Goal: Communication & Community: Answer question/provide support

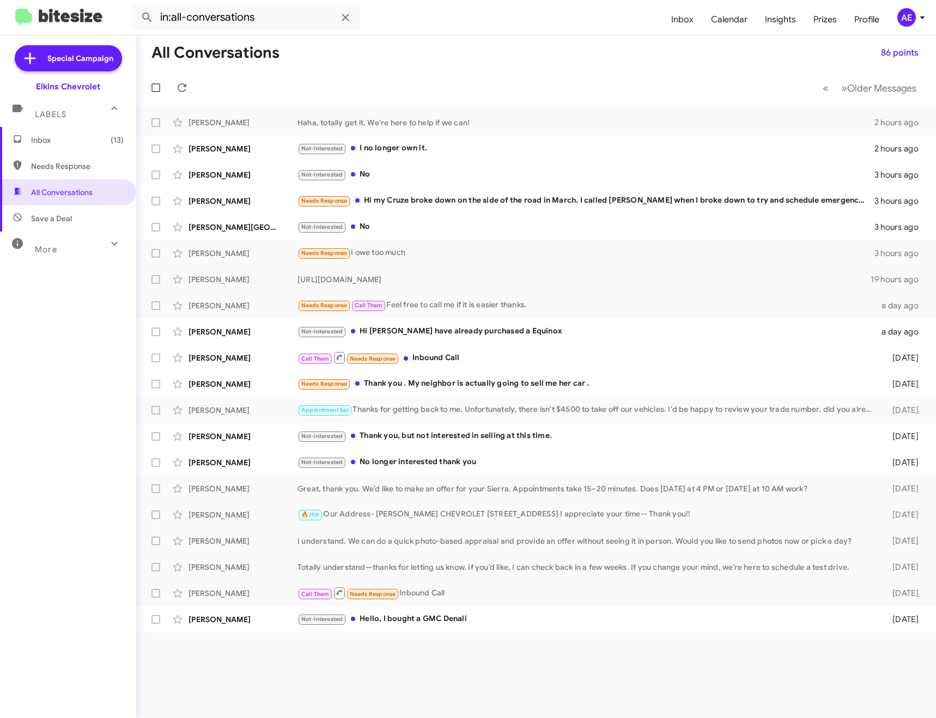
click at [100, 172] on span "Needs Response" at bounding box center [68, 166] width 136 height 26
type input "in:needs-response"
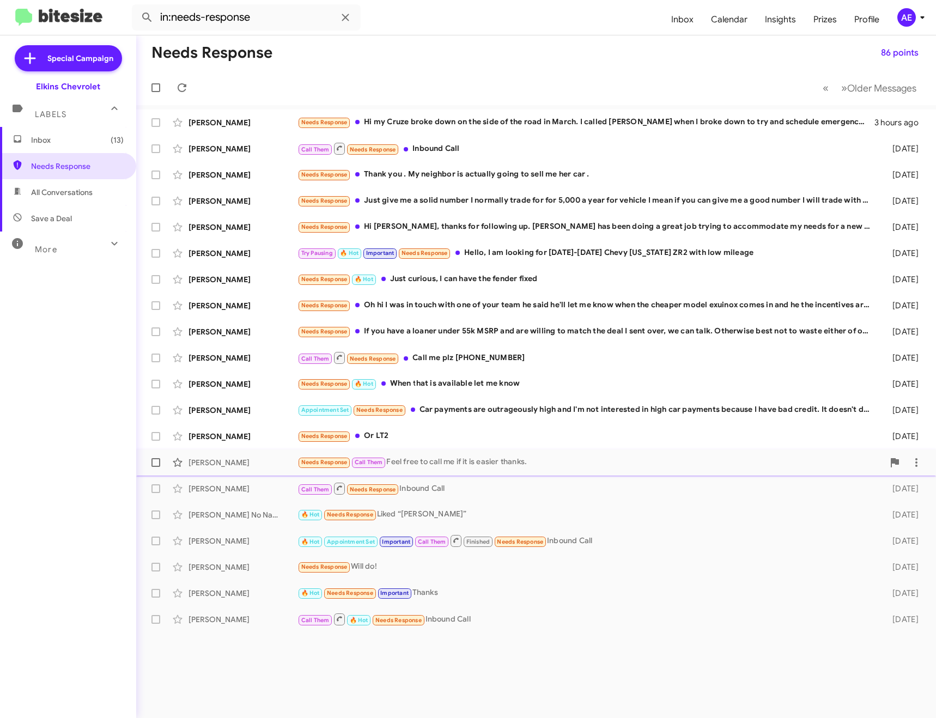
click at [479, 461] on div "Needs Response Call Them Feel free to call me if it is easier thanks." at bounding box center [590, 462] width 586 height 13
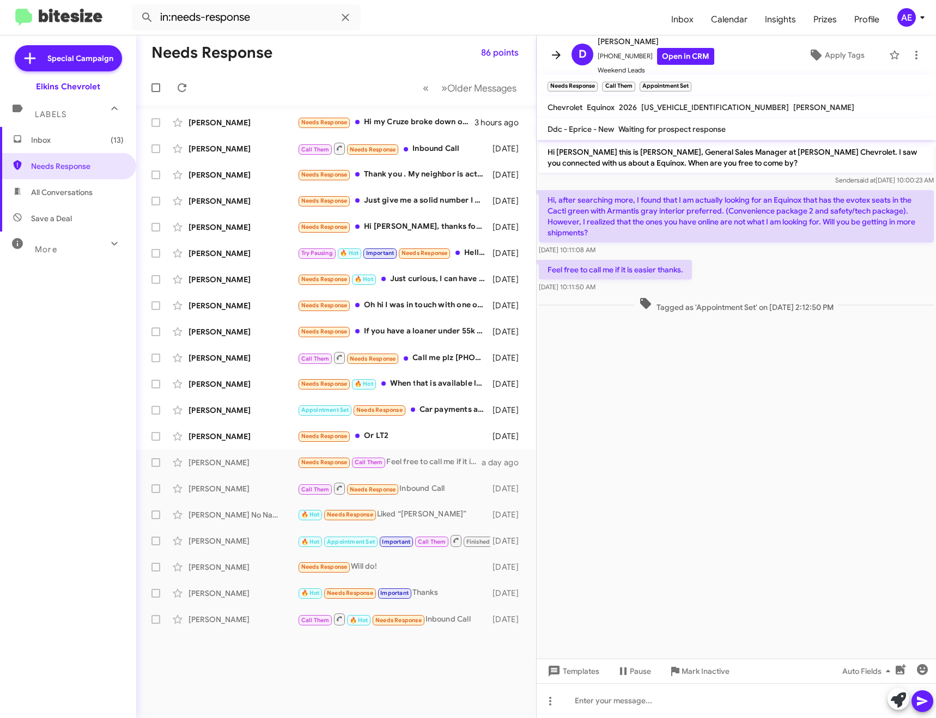
click at [558, 59] on icon at bounding box center [555, 54] width 13 height 13
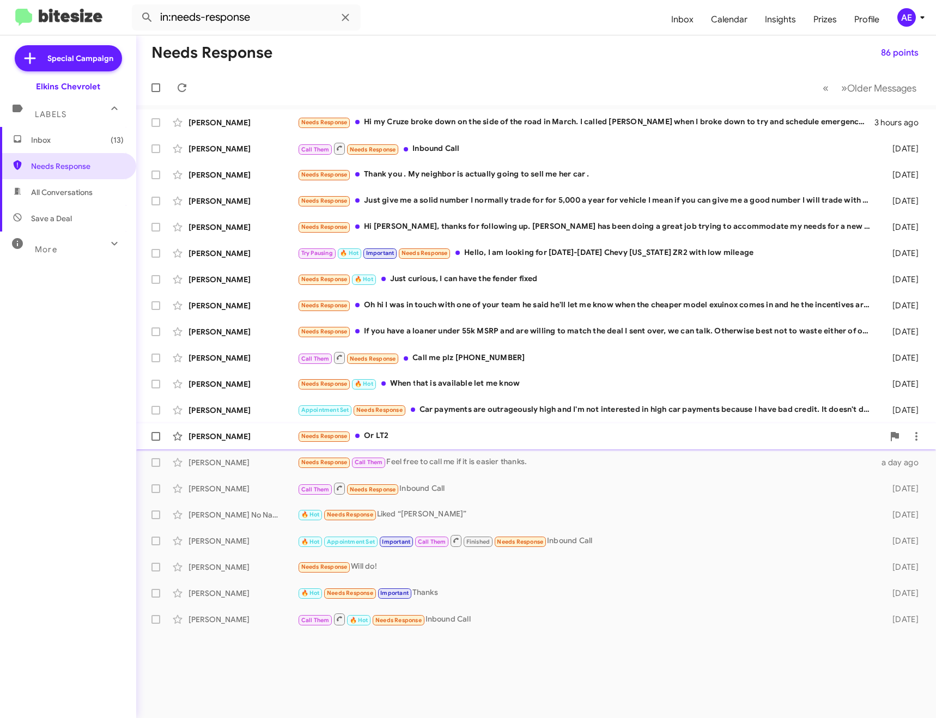
click at [430, 440] on div "Needs Response Or LT2" at bounding box center [590, 436] width 586 height 13
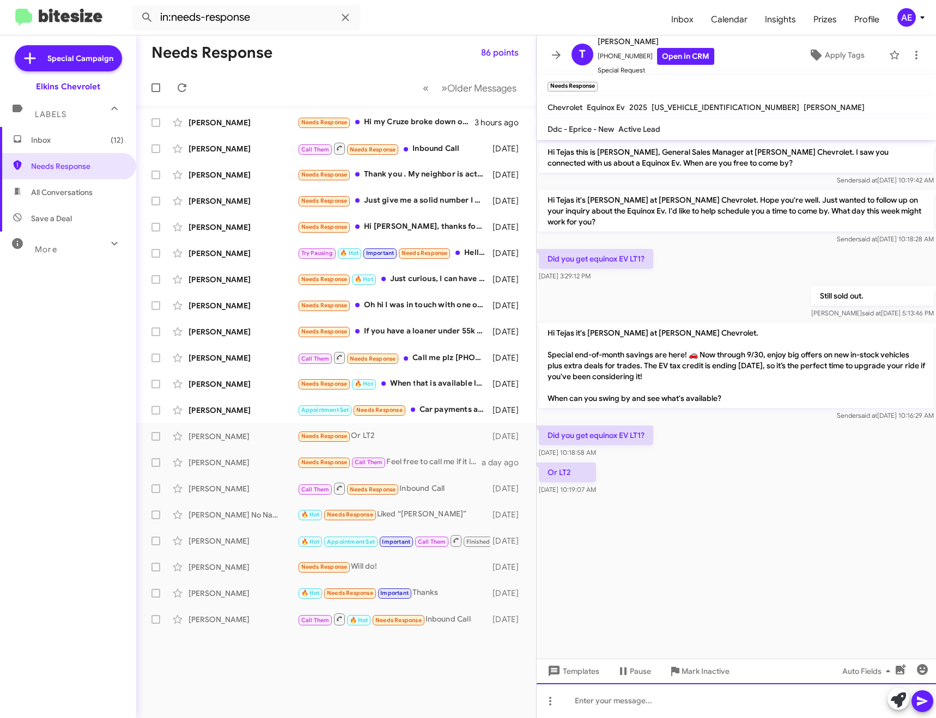
click at [618, 698] on div at bounding box center [735, 700] width 399 height 35
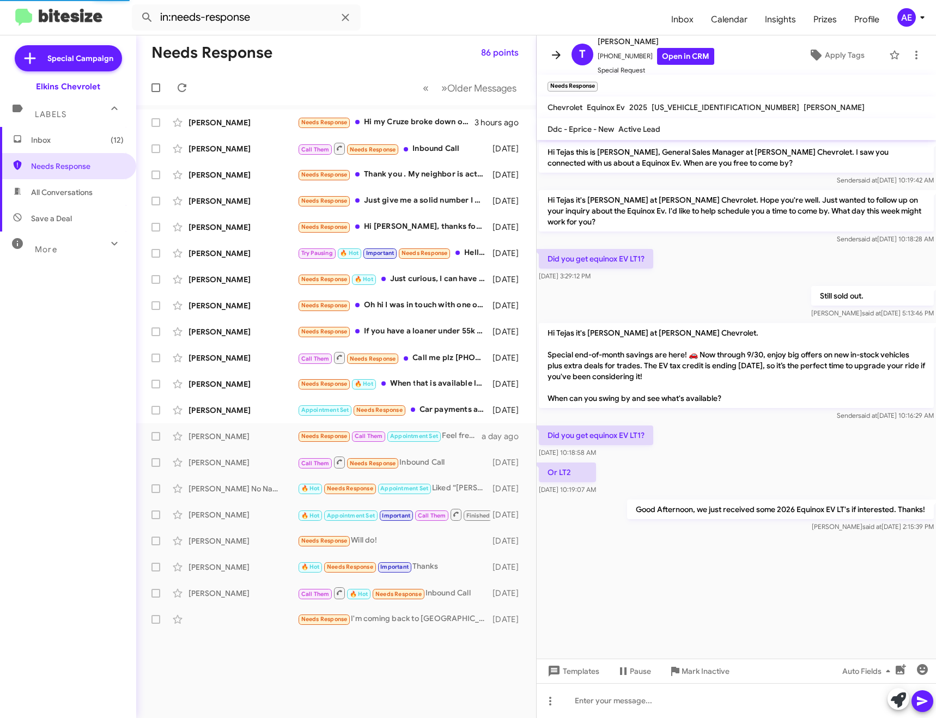
click at [552, 57] on icon at bounding box center [555, 54] width 13 height 13
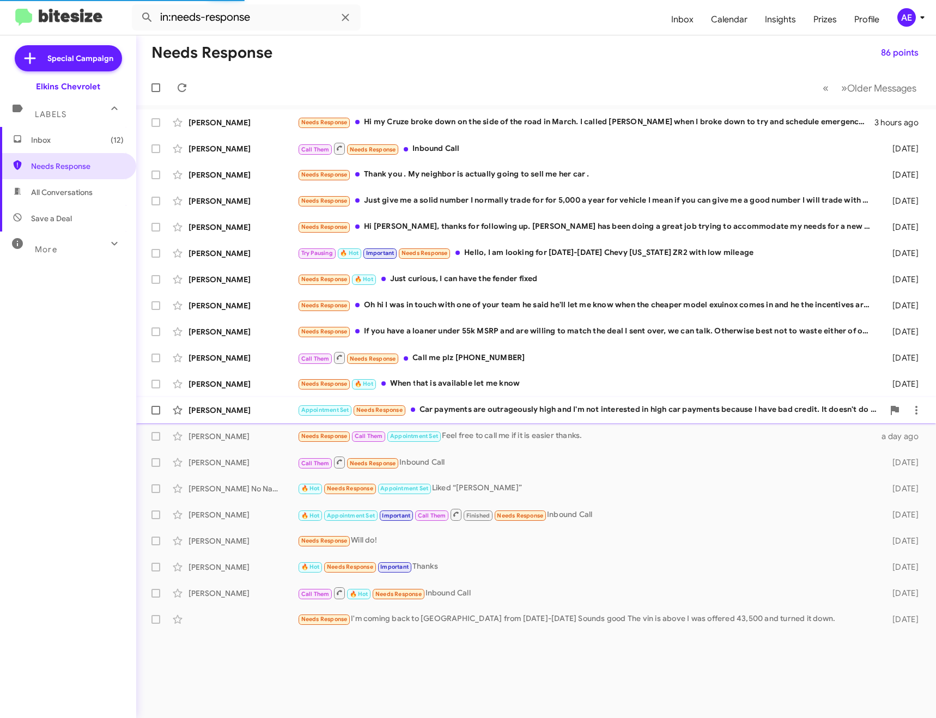
click at [459, 406] on div "Appointment Set Needs Response Car payments are outrageously high and I'm not i…" at bounding box center [590, 410] width 586 height 13
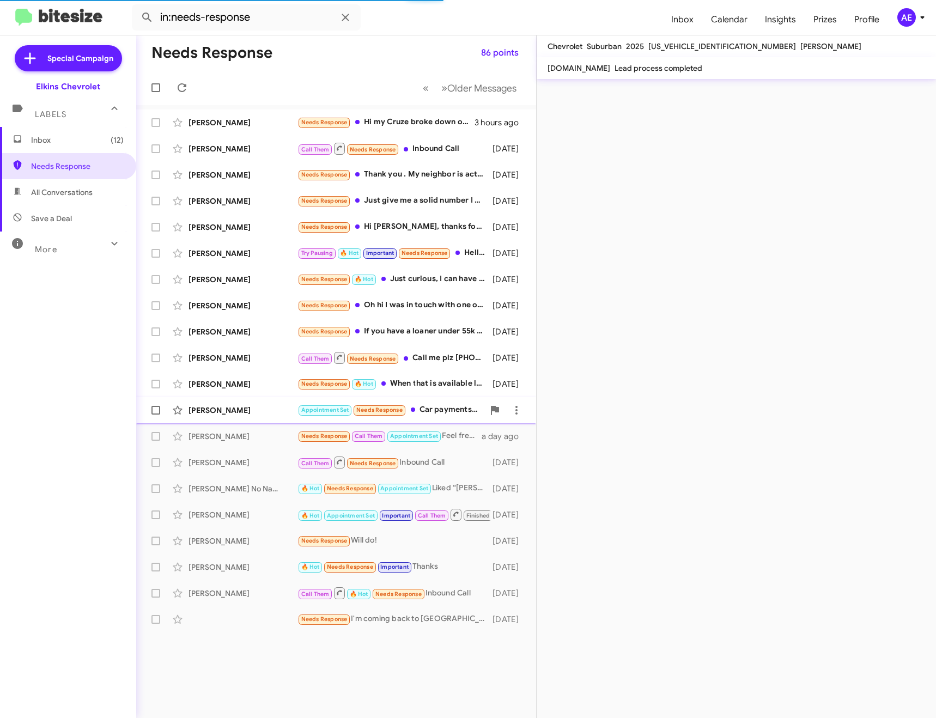
click at [435, 413] on div "Appointment Set Needs Response Car payments are outrageously high and I'm not i…" at bounding box center [390, 410] width 186 height 13
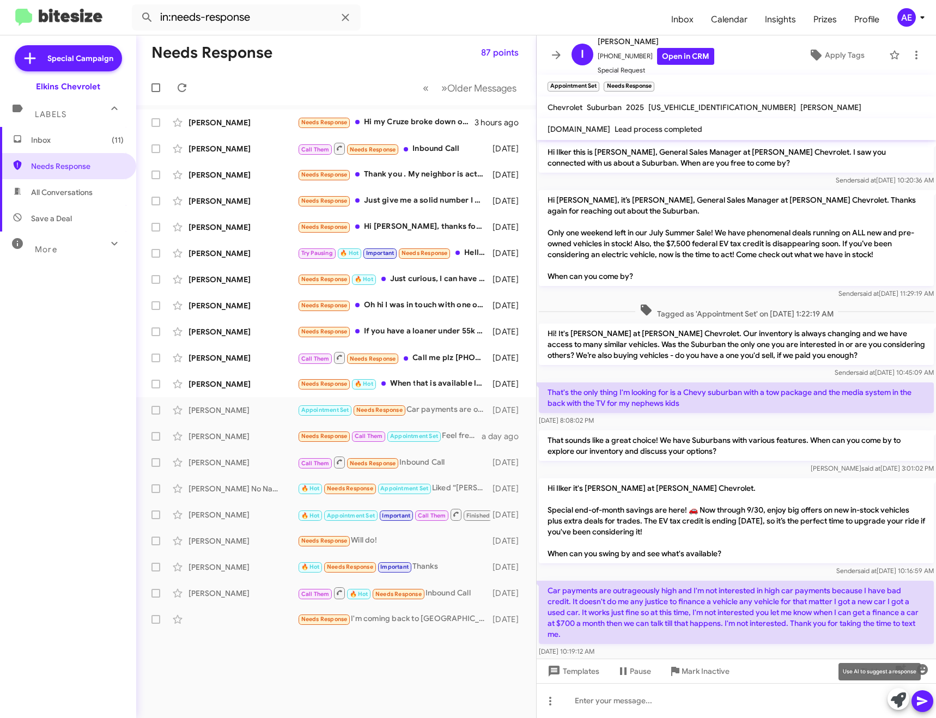
click at [898, 702] on icon at bounding box center [897, 699] width 15 height 15
click at [901, 696] on icon at bounding box center [897, 699] width 15 height 15
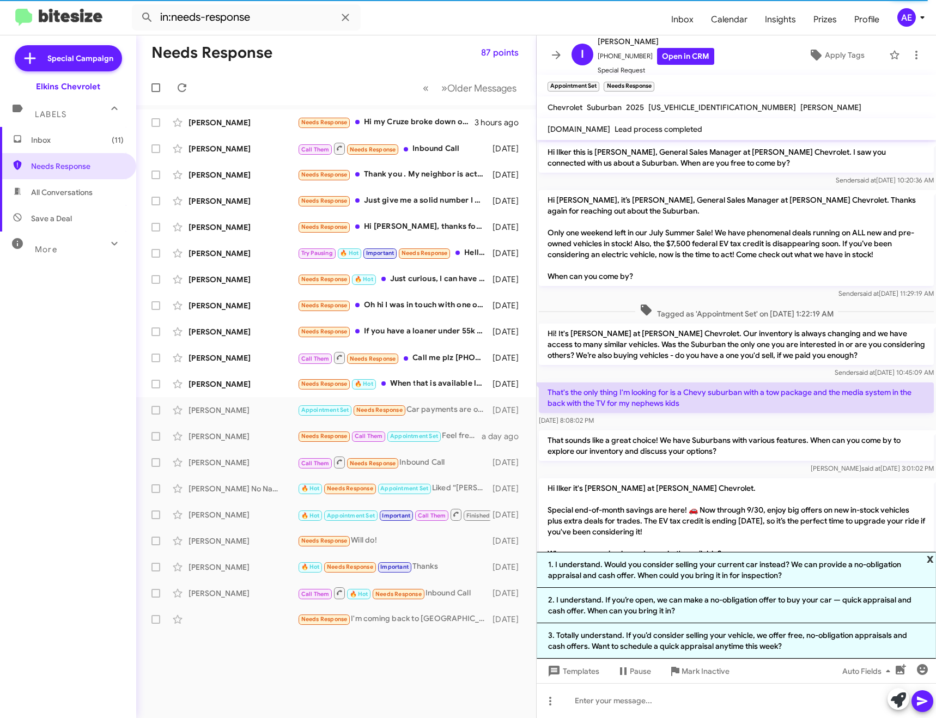
click at [927, 555] on span "x" at bounding box center [929, 558] width 7 height 13
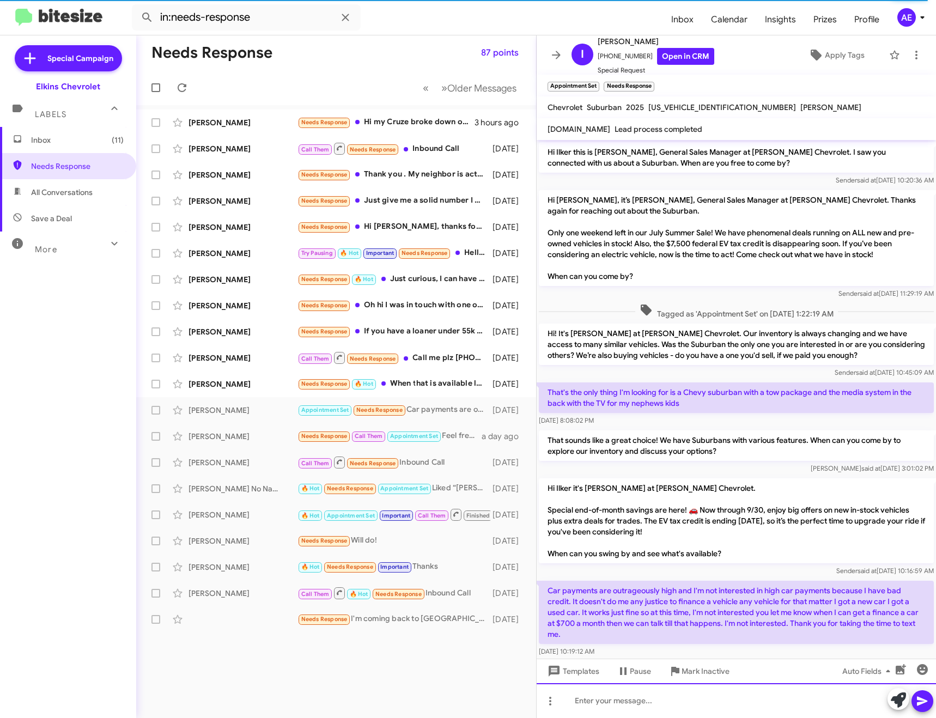
click at [710, 701] on div at bounding box center [735, 700] width 399 height 35
click at [552, 50] on icon at bounding box center [555, 54] width 13 height 13
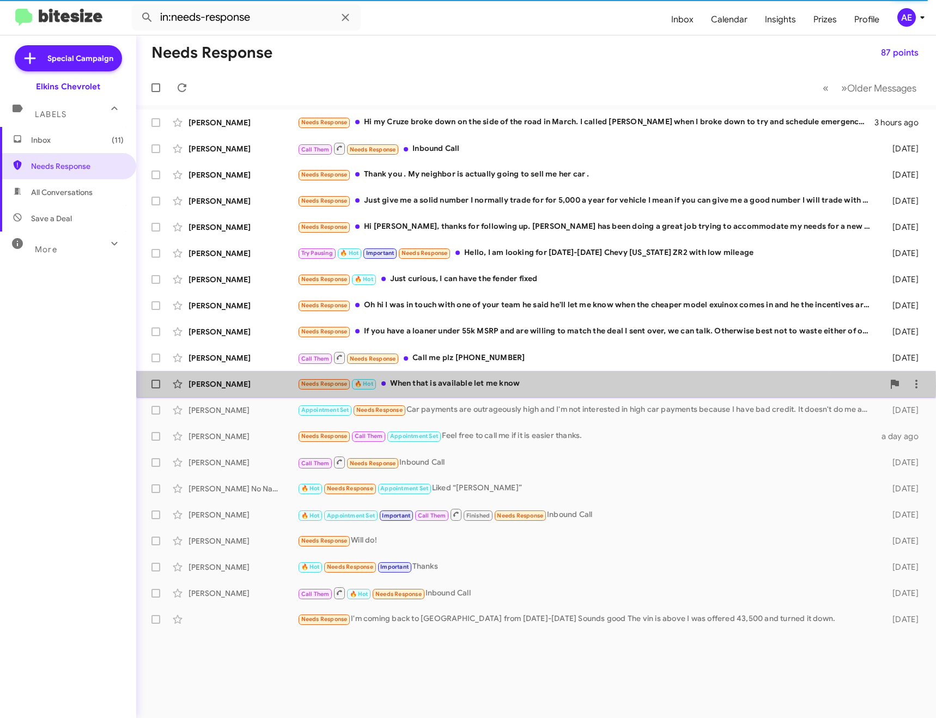
click at [467, 386] on div "Needs Response 🔥 Hot When that is available let me know" at bounding box center [590, 383] width 586 height 13
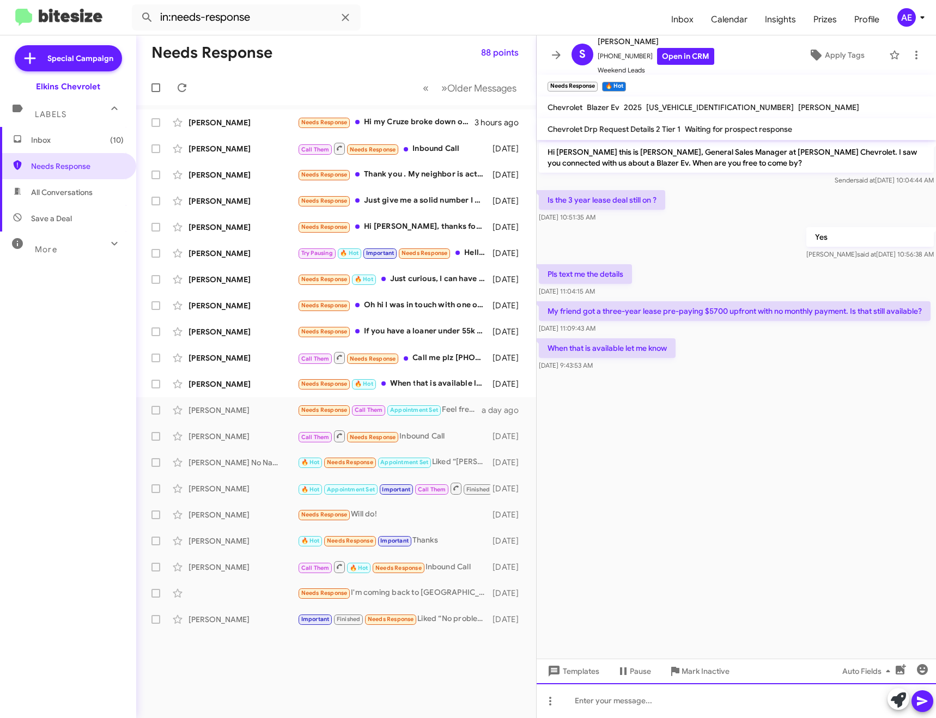
click at [683, 697] on div at bounding box center [735, 700] width 399 height 35
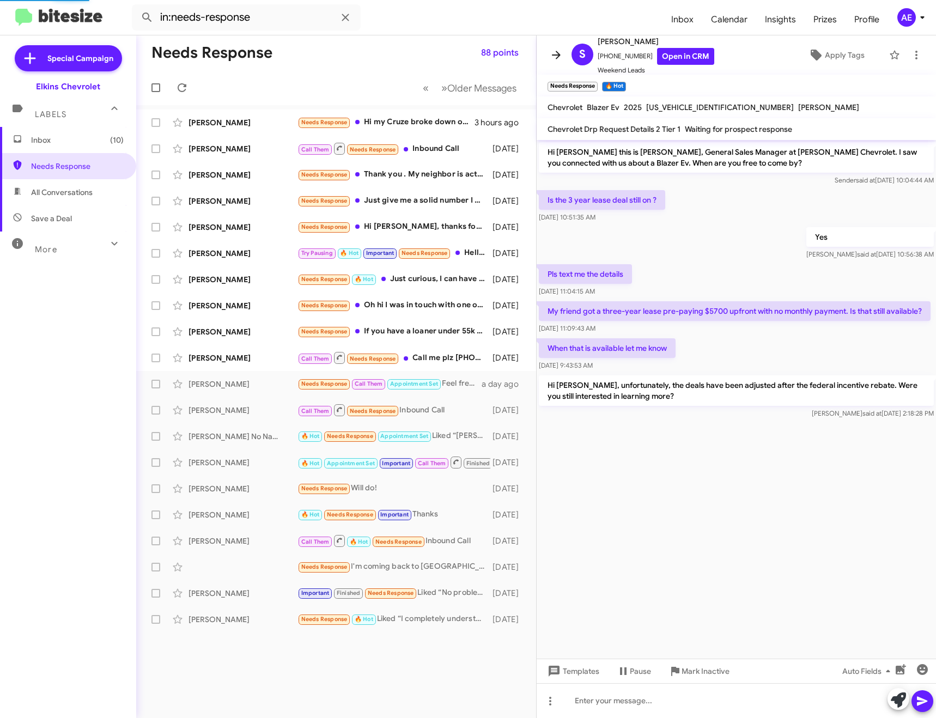
click at [554, 52] on icon at bounding box center [555, 54] width 13 height 13
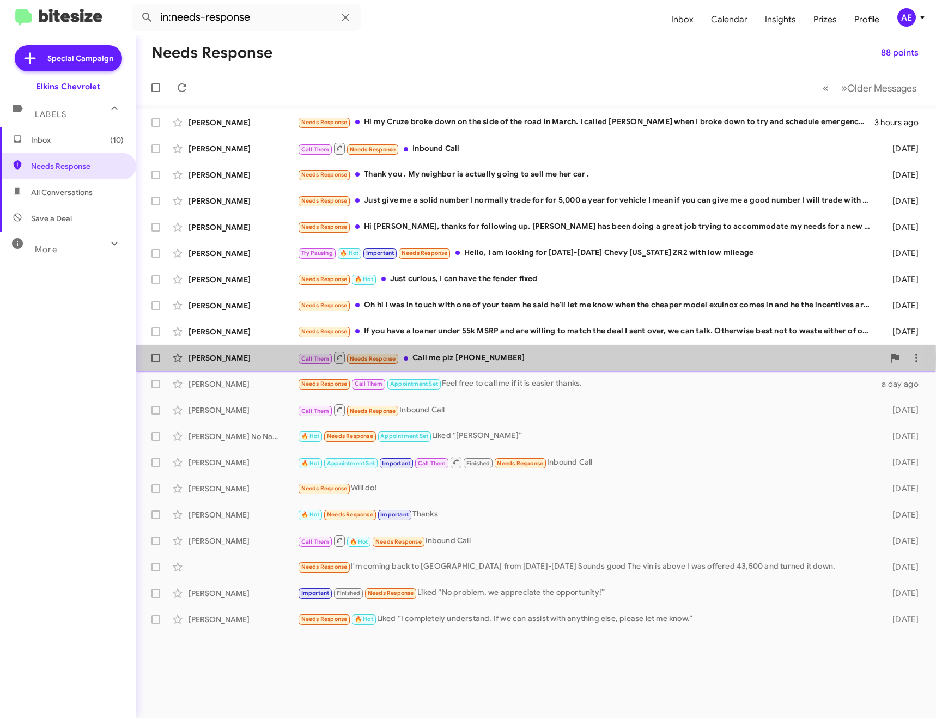
click at [445, 357] on div "Call Them Needs Response Call me plz [PHONE_NUMBER]" at bounding box center [590, 358] width 586 height 14
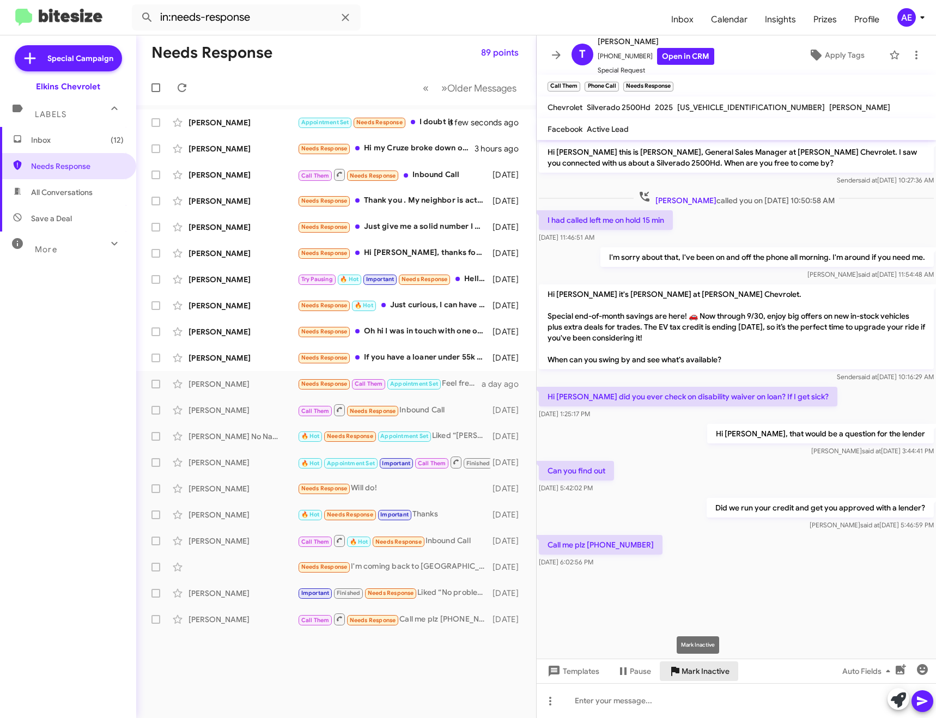
click at [701, 674] on span "Mark Inactive" at bounding box center [705, 671] width 48 height 20
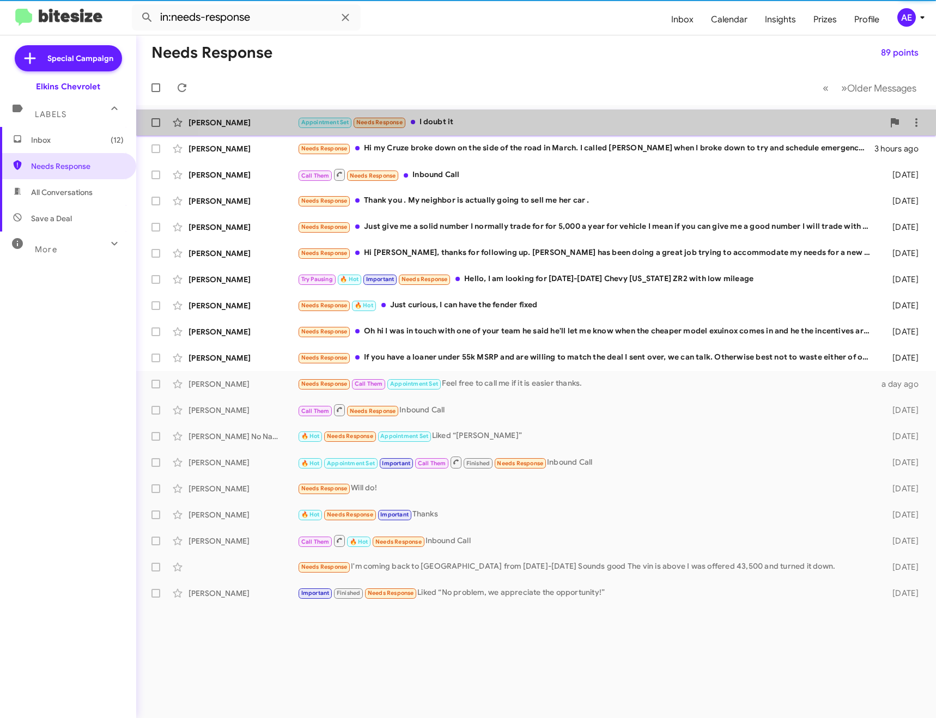
click at [497, 116] on div "Appointment Set Needs Response I doubt it" at bounding box center [590, 122] width 586 height 13
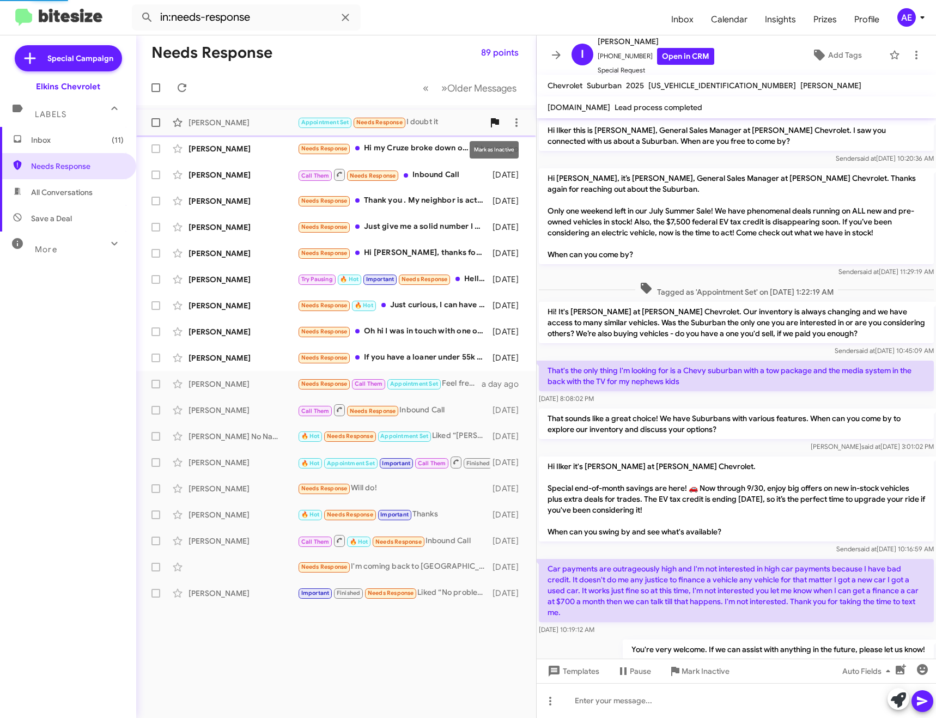
scroll to position [80, 0]
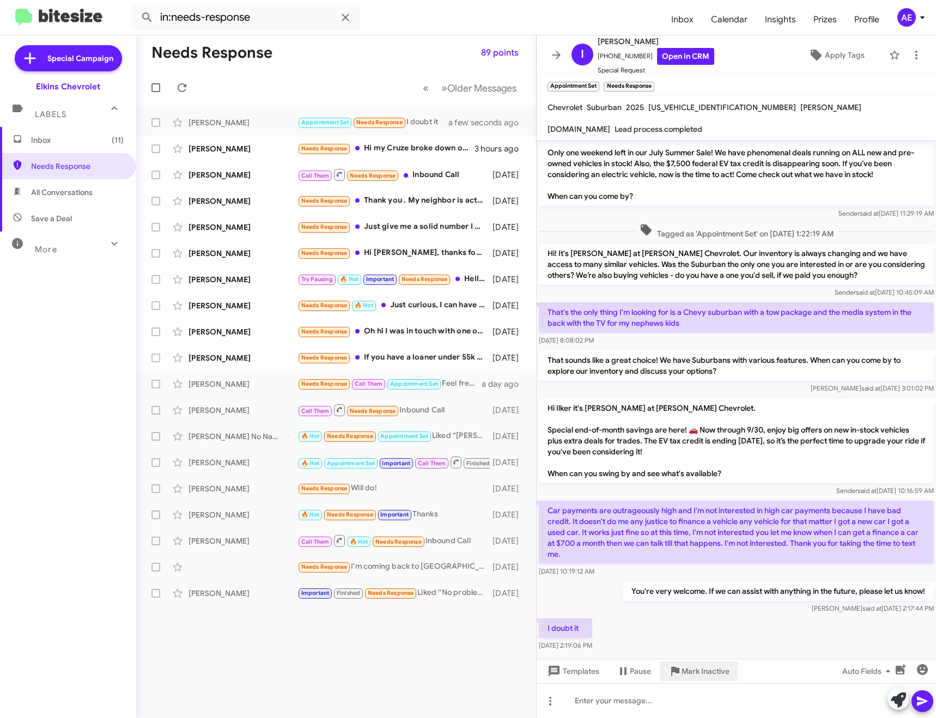
click at [701, 674] on span "Mark Inactive" at bounding box center [705, 671] width 48 height 20
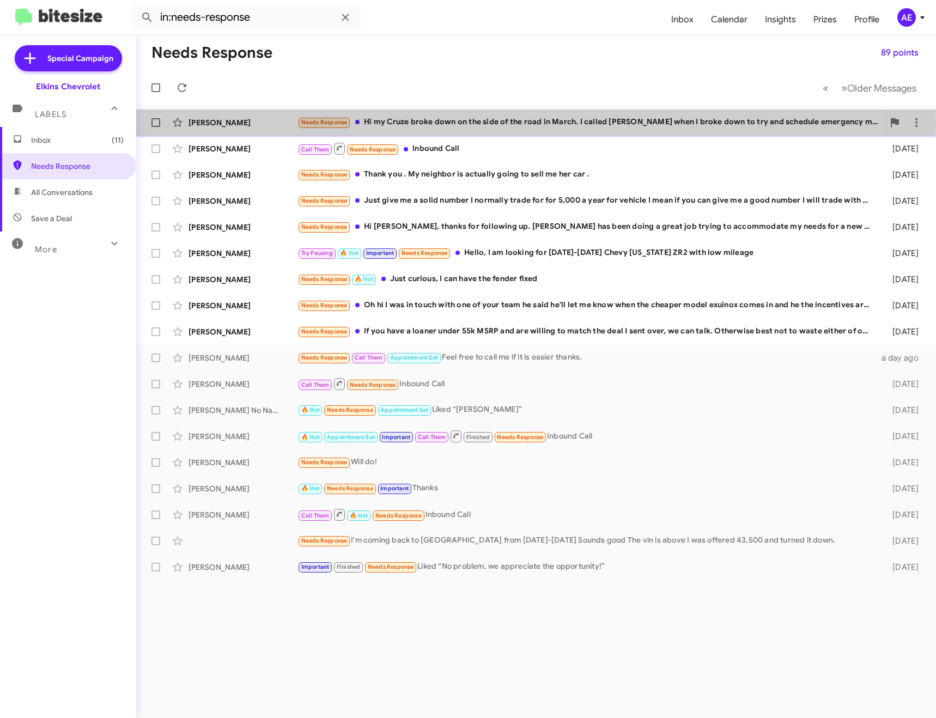
click at [424, 125] on div "Needs Response Hi my Cruze broke down on the side of the road in March. I calle…" at bounding box center [590, 122] width 586 height 13
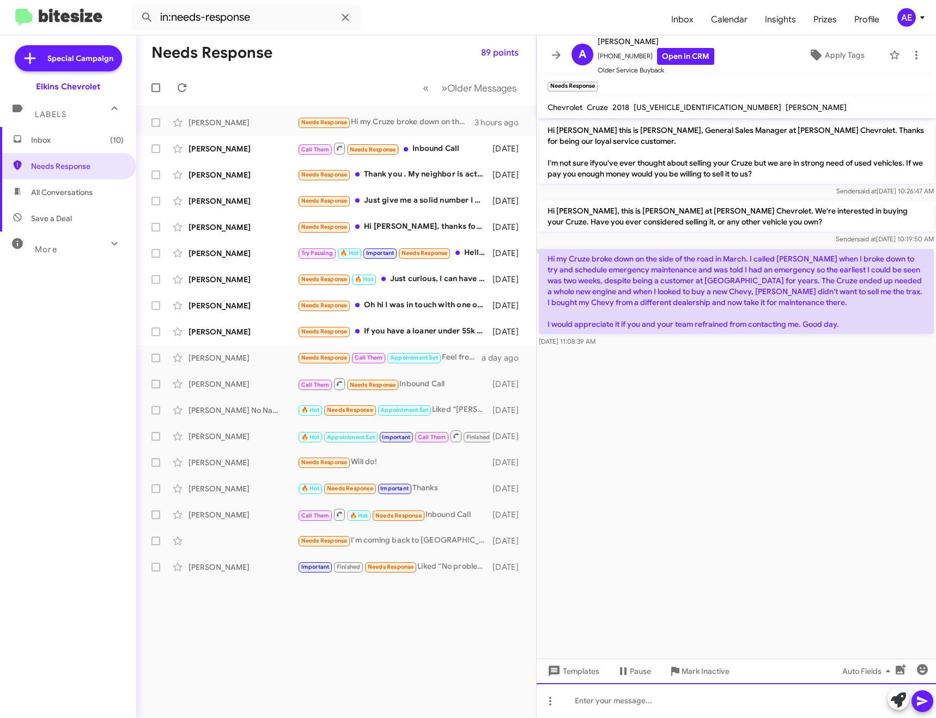
click at [720, 702] on div at bounding box center [735, 700] width 399 height 35
click at [642, 706] on div at bounding box center [735, 700] width 399 height 35
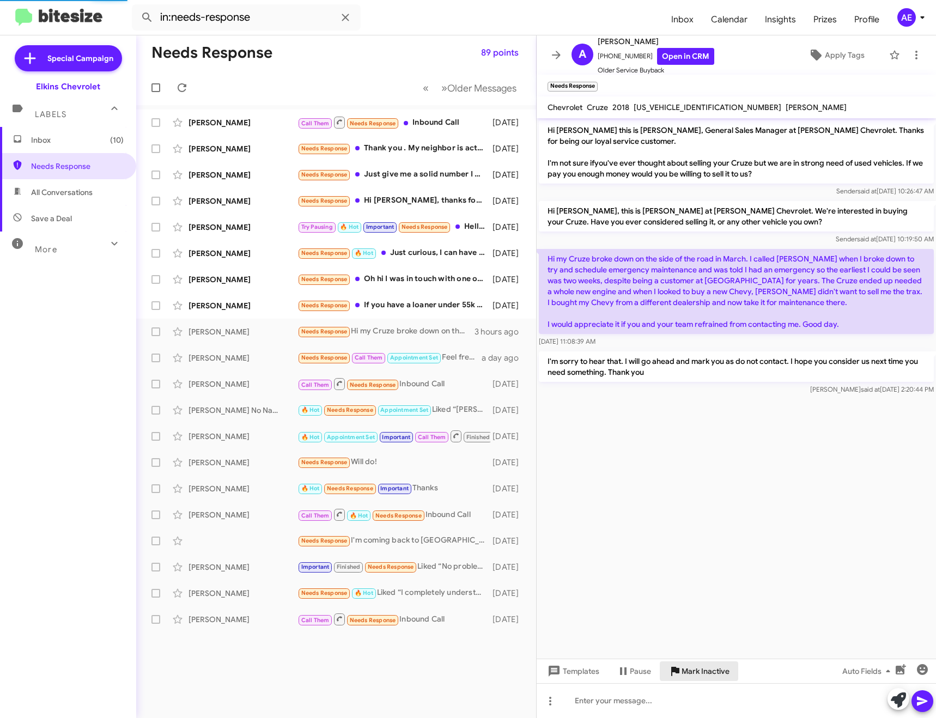
click at [695, 673] on span "Mark Inactive" at bounding box center [705, 671] width 48 height 20
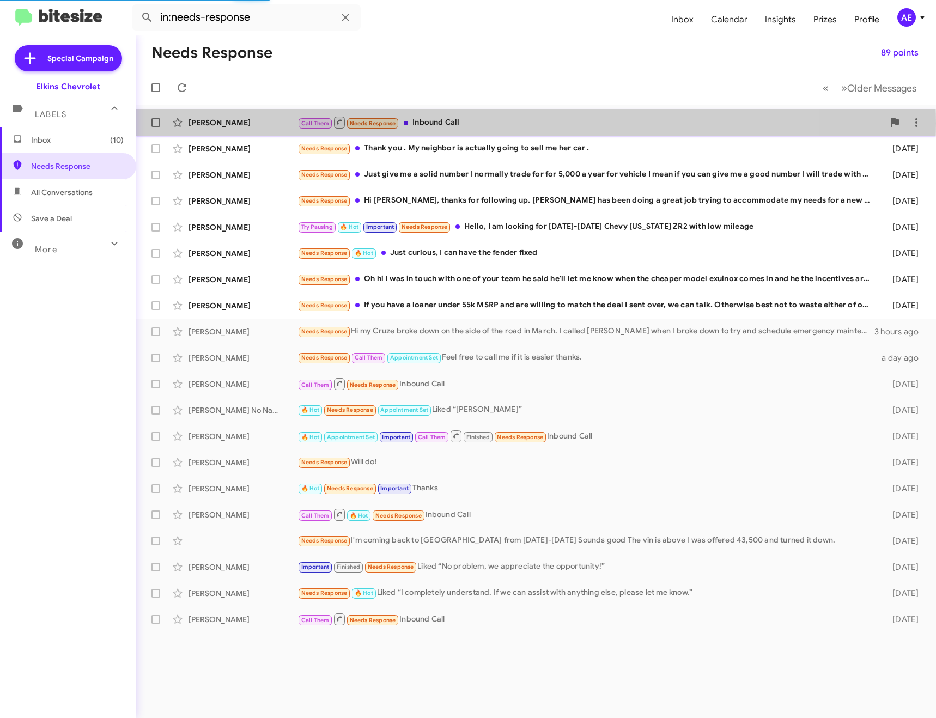
click at [461, 123] on div "Call Them Needs Response Inbound Call" at bounding box center [590, 122] width 586 height 14
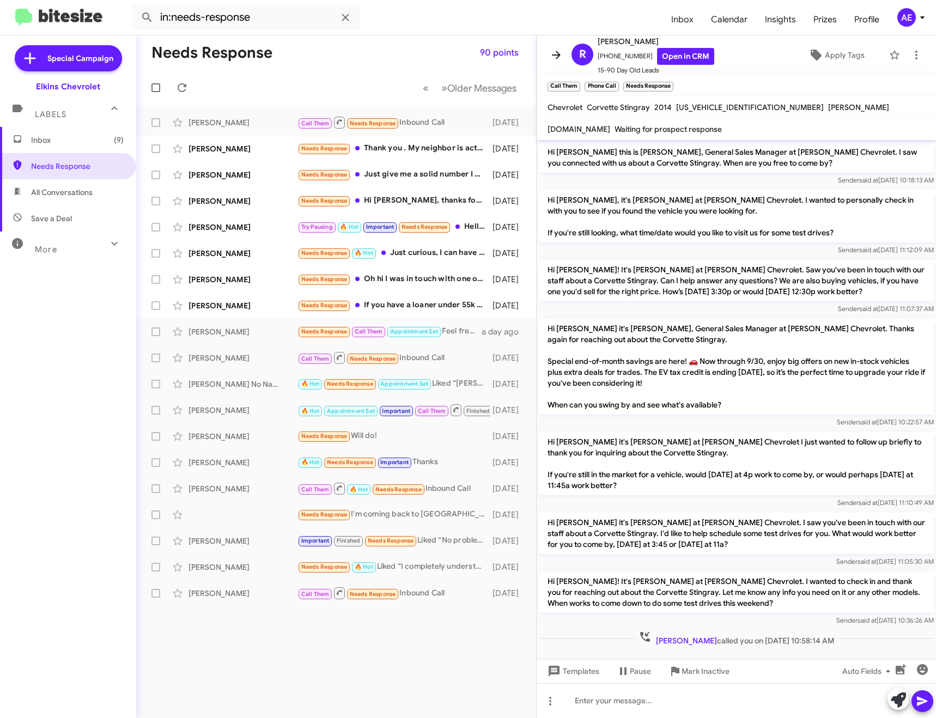
click at [552, 51] on icon at bounding box center [555, 54] width 13 height 13
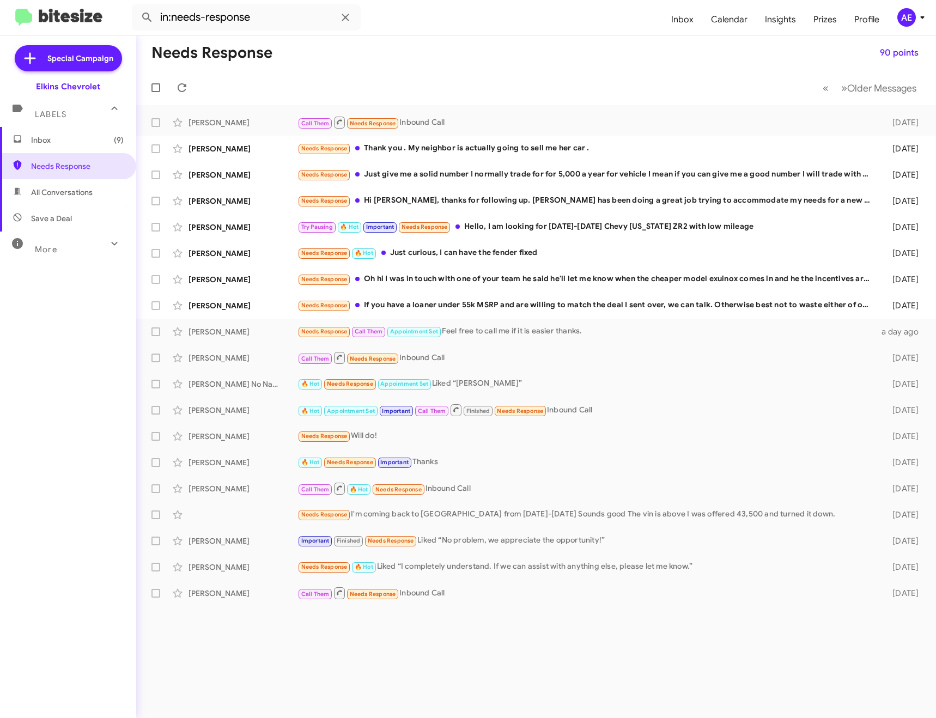
click at [496, 105] on mat-action-list "[PERSON_NAME] Call Them Needs Response Inbound Call [DATE] [PERSON_NAME] Needs …" at bounding box center [535, 355] width 799 height 501
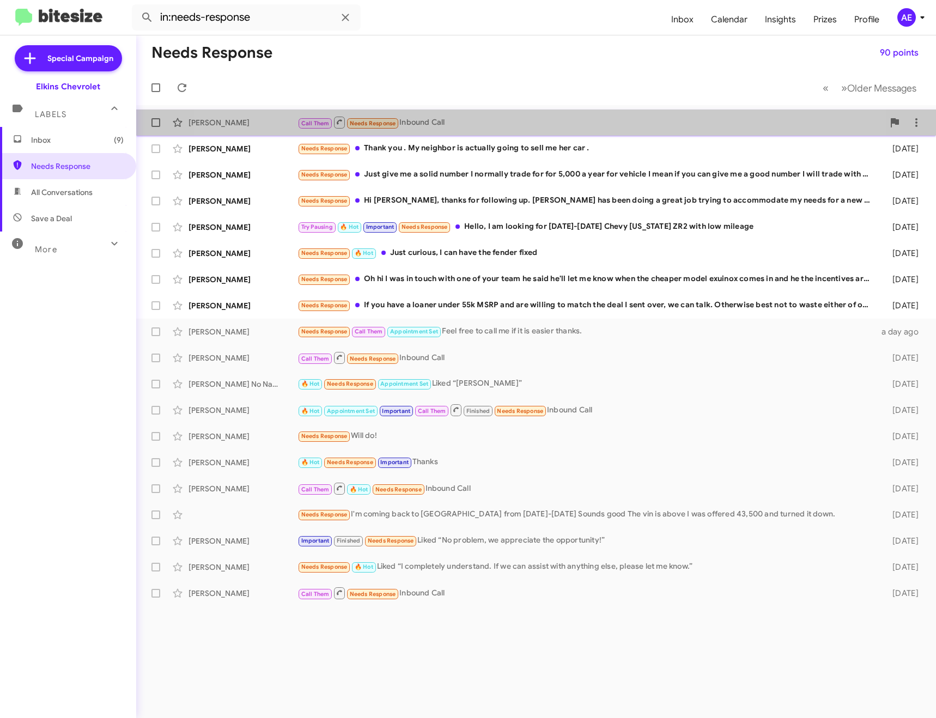
click at [496, 113] on div "[PERSON_NAME] Call Them Needs Response Inbound Call [DATE]" at bounding box center [536, 123] width 782 height 22
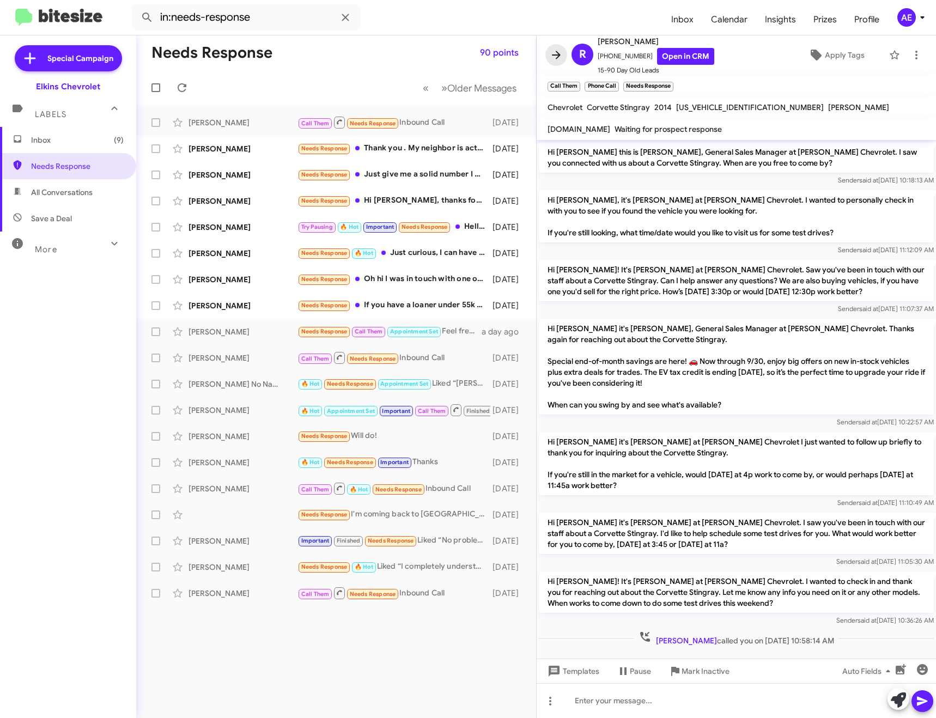
click at [553, 56] on icon at bounding box center [556, 55] width 9 height 8
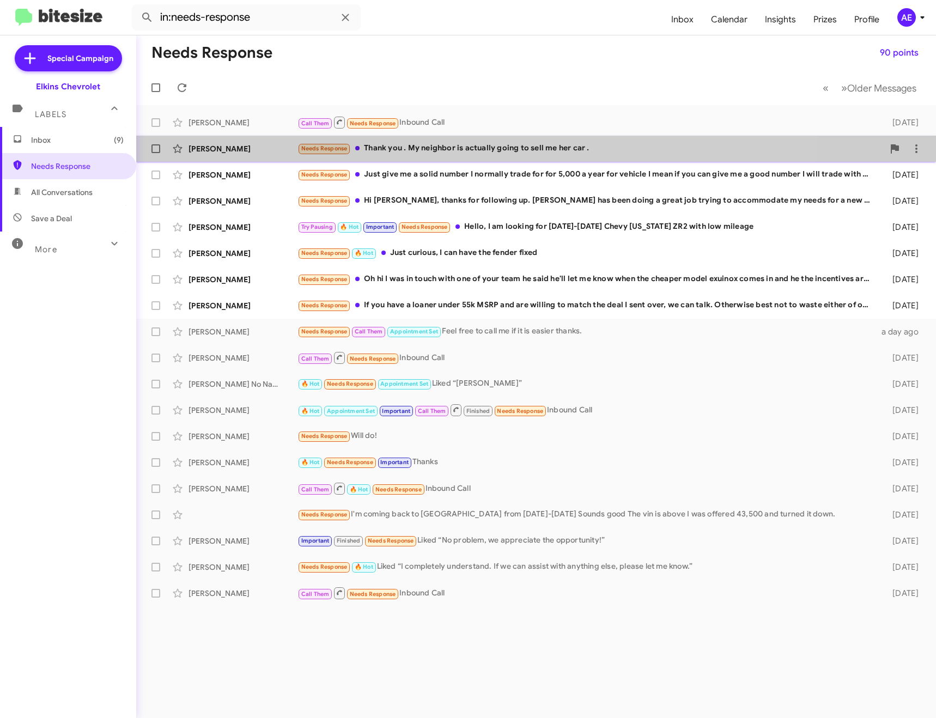
click at [461, 145] on div "Needs Response Thank you . My neighbor is actually going to sell me her car ." at bounding box center [590, 148] width 586 height 13
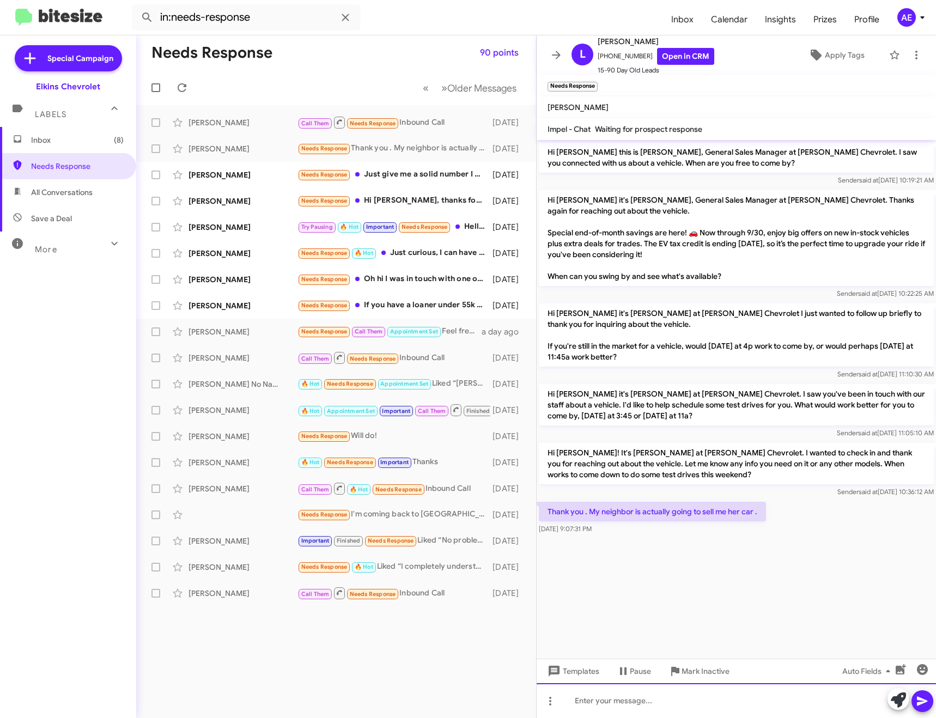
click at [657, 698] on div at bounding box center [735, 700] width 399 height 35
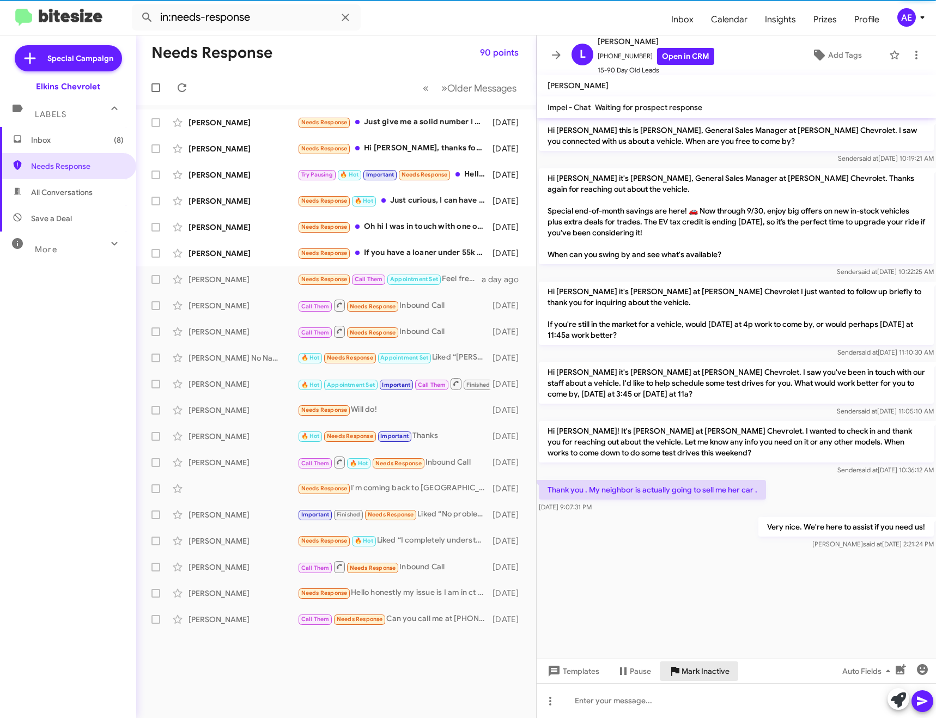
click at [723, 674] on span "Mark Inactive" at bounding box center [705, 671] width 48 height 20
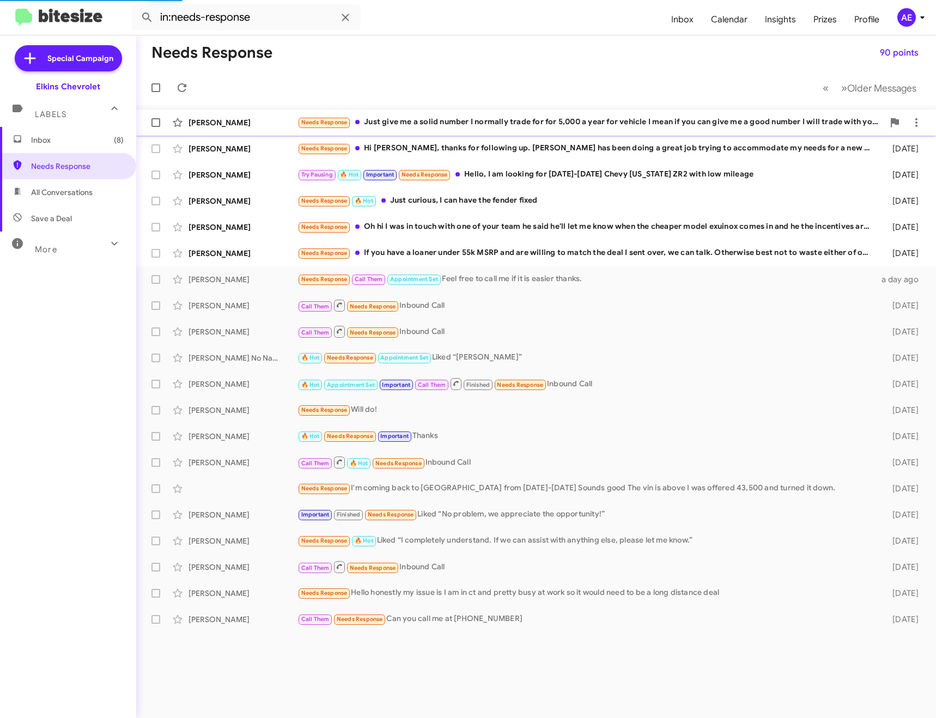
click at [448, 125] on div "Needs Response Just give me a solid number I normally trade for for 5,000 a yea…" at bounding box center [590, 122] width 586 height 13
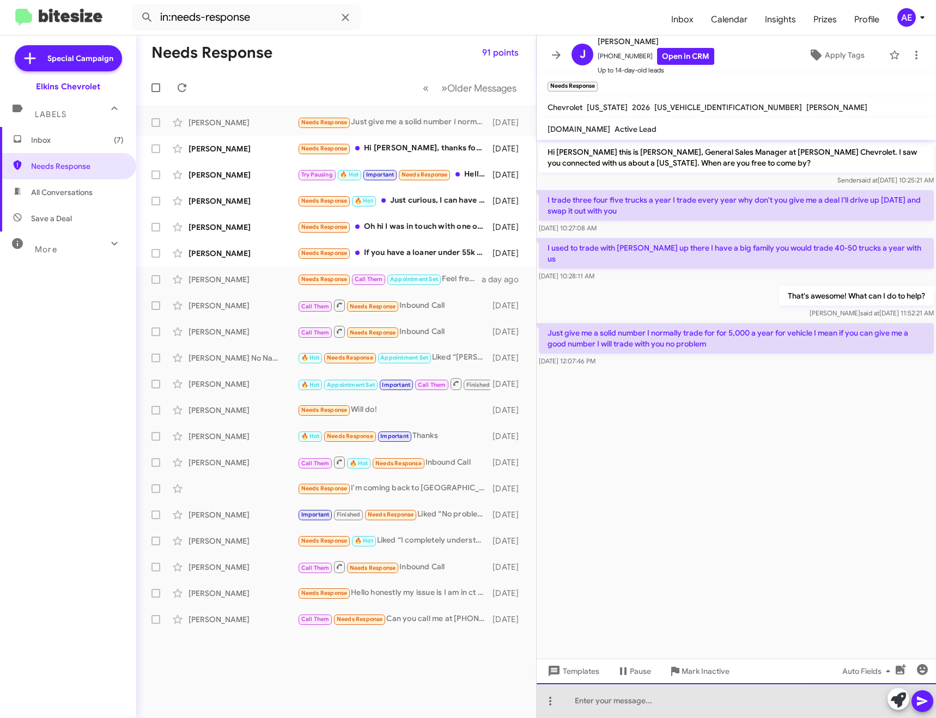
click at [663, 706] on div at bounding box center [735, 700] width 399 height 35
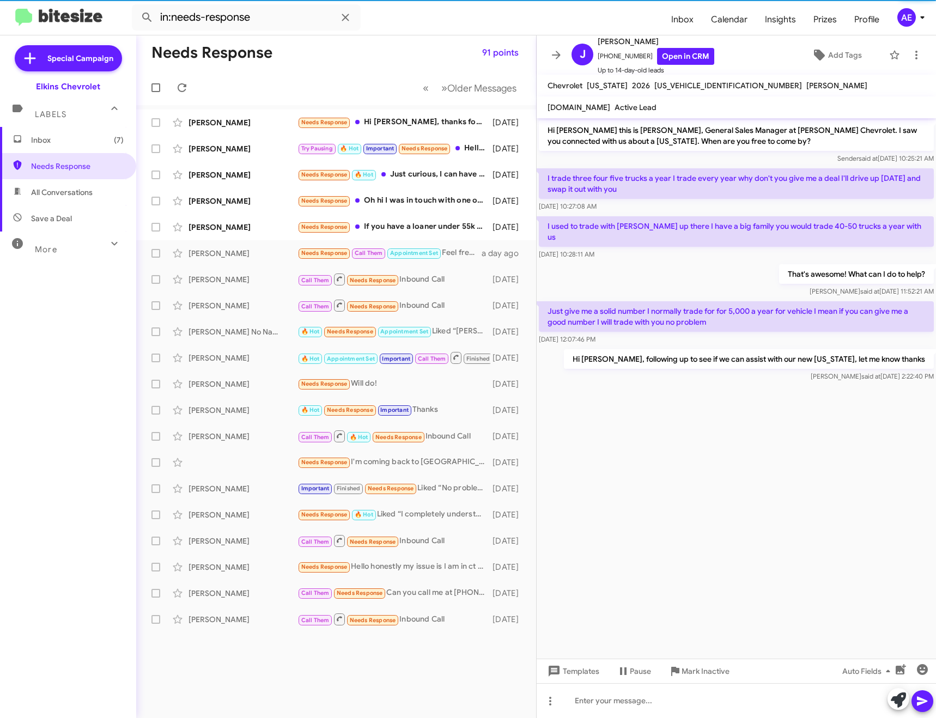
click at [558, 48] on icon at bounding box center [555, 54] width 13 height 13
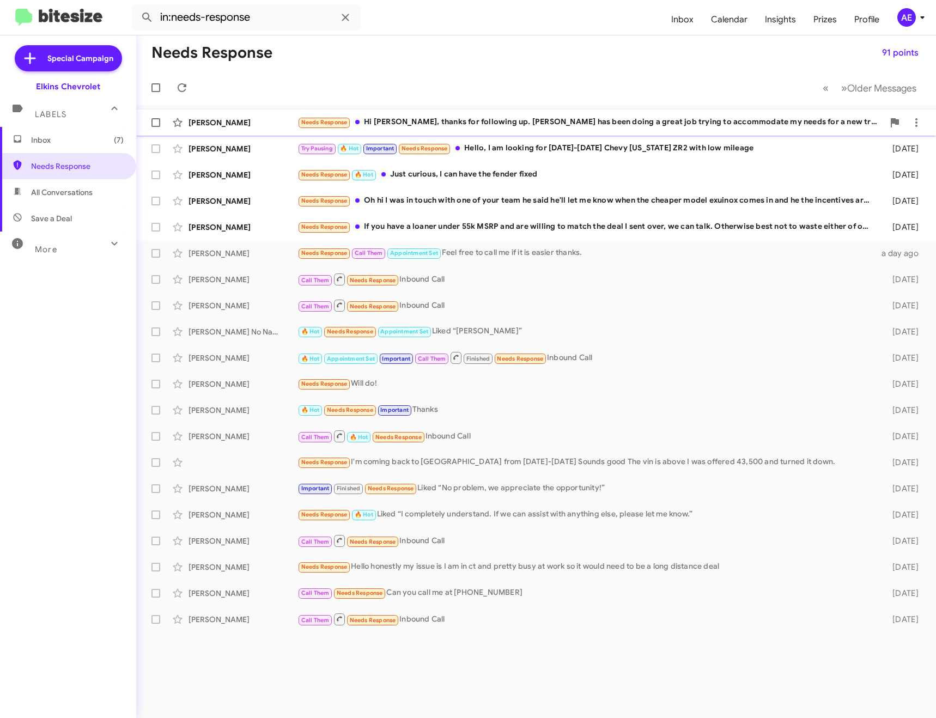
click at [477, 116] on div "Needs Response Hi [PERSON_NAME], thanks for following up. [PERSON_NAME] has bee…" at bounding box center [590, 122] width 586 height 13
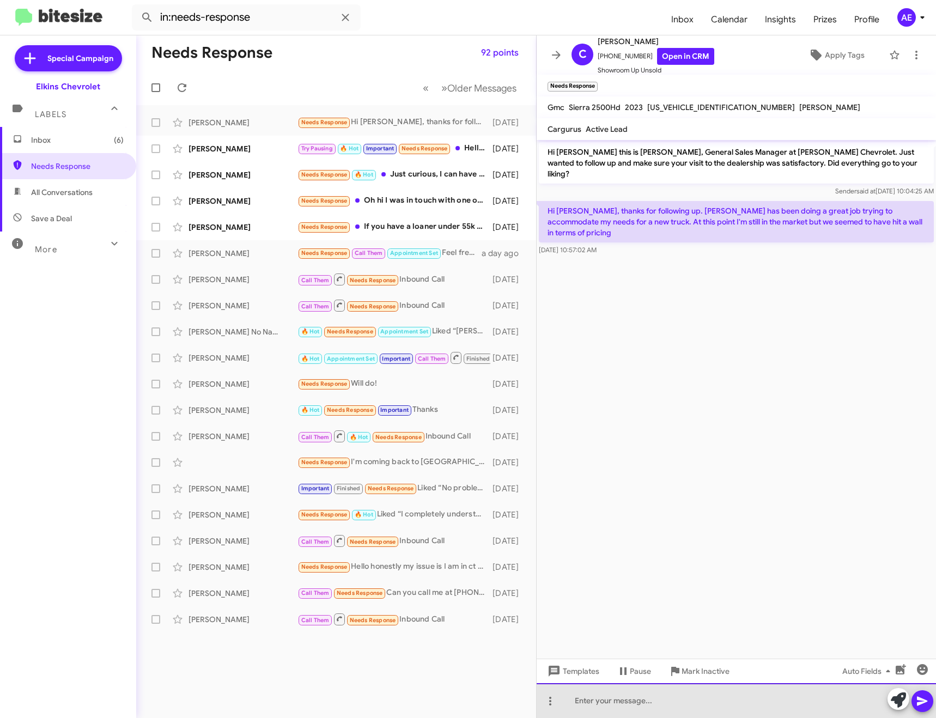
click at [608, 702] on div at bounding box center [735, 700] width 399 height 35
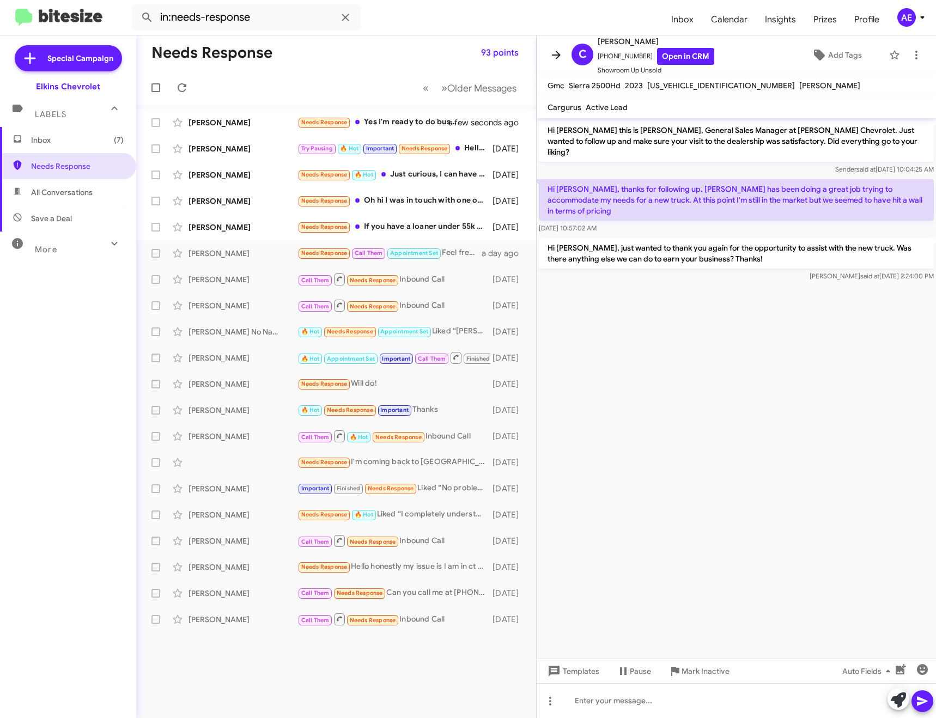
click at [558, 60] on icon at bounding box center [555, 54] width 13 height 13
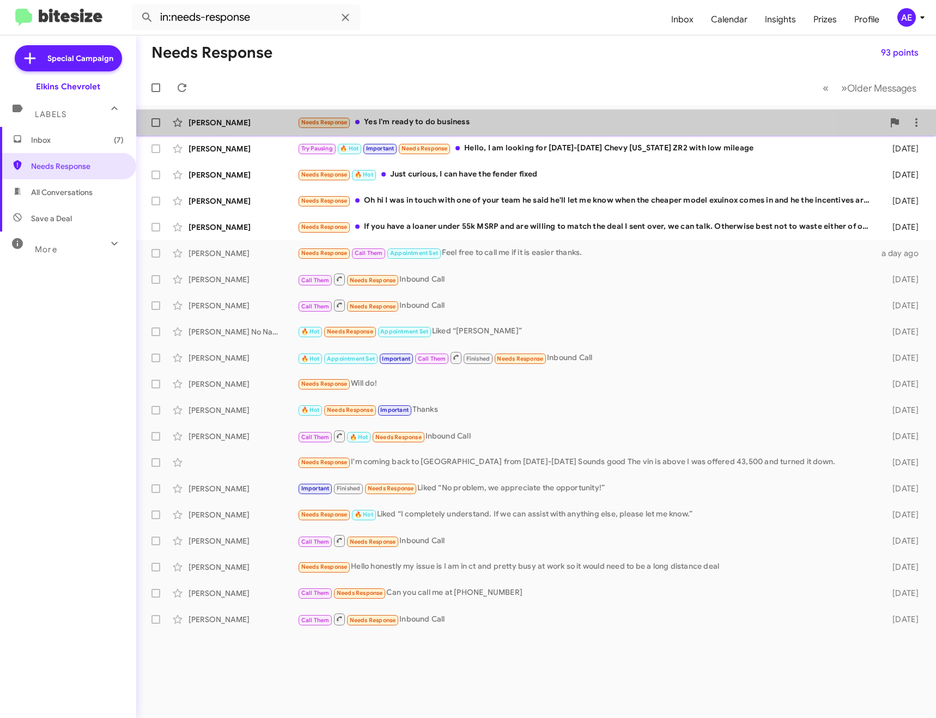
click at [472, 113] on div "[PERSON_NAME] Needs Response Yes I'm ready to do business a few seconds ago" at bounding box center [536, 123] width 782 height 22
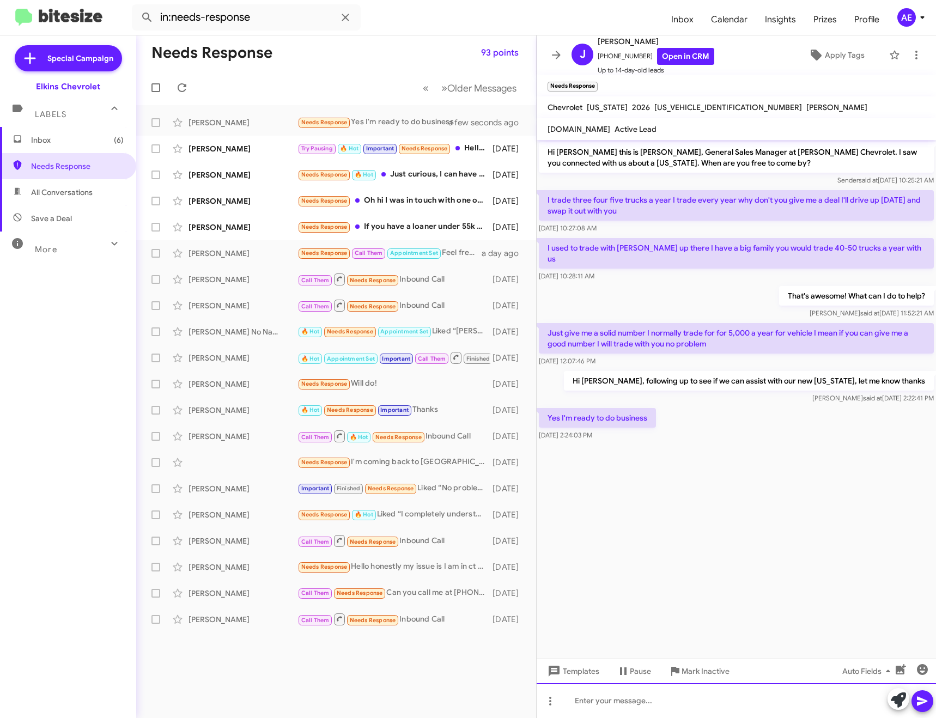
click at [661, 705] on div at bounding box center [735, 700] width 399 height 35
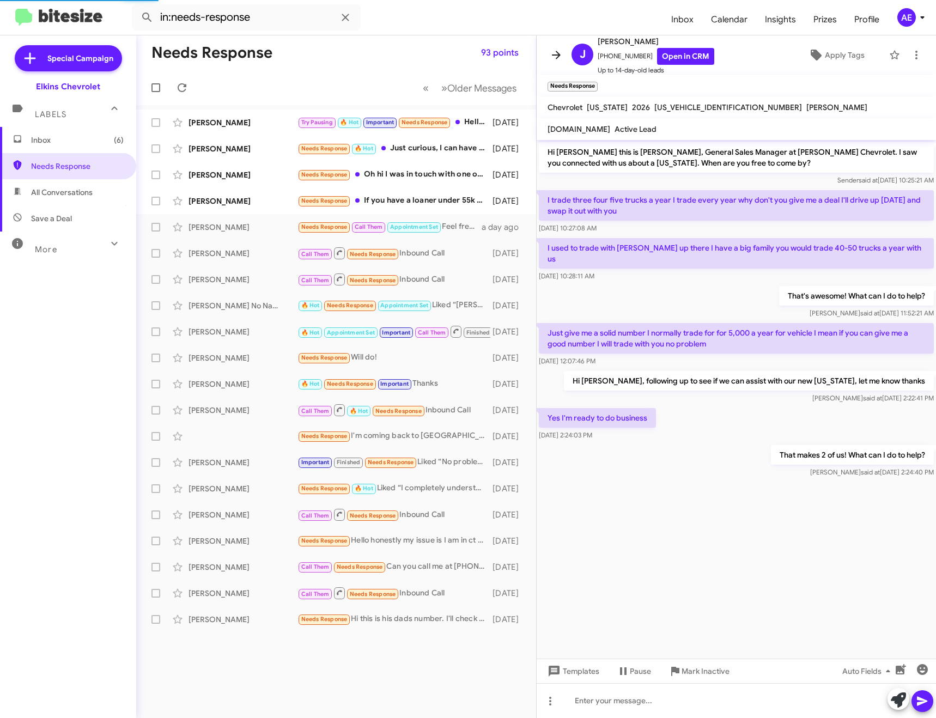
click at [550, 59] on icon at bounding box center [555, 54] width 13 height 13
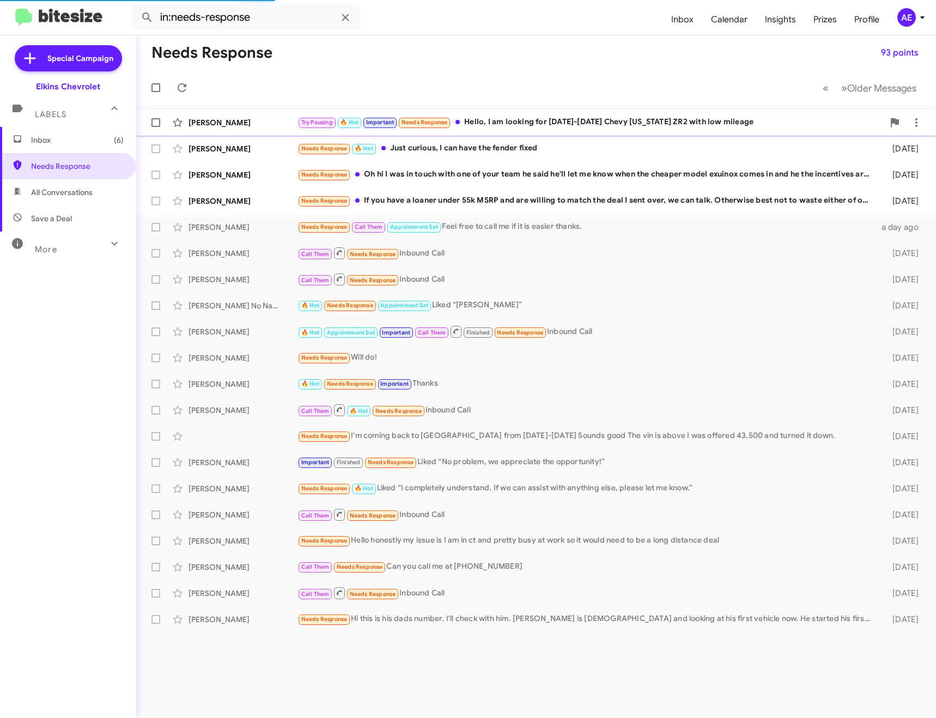
click at [537, 119] on div "Try Pausing 🔥 Hot Important Needs Response Hello, I am looking for [DATE]-[DATE…" at bounding box center [590, 122] width 586 height 13
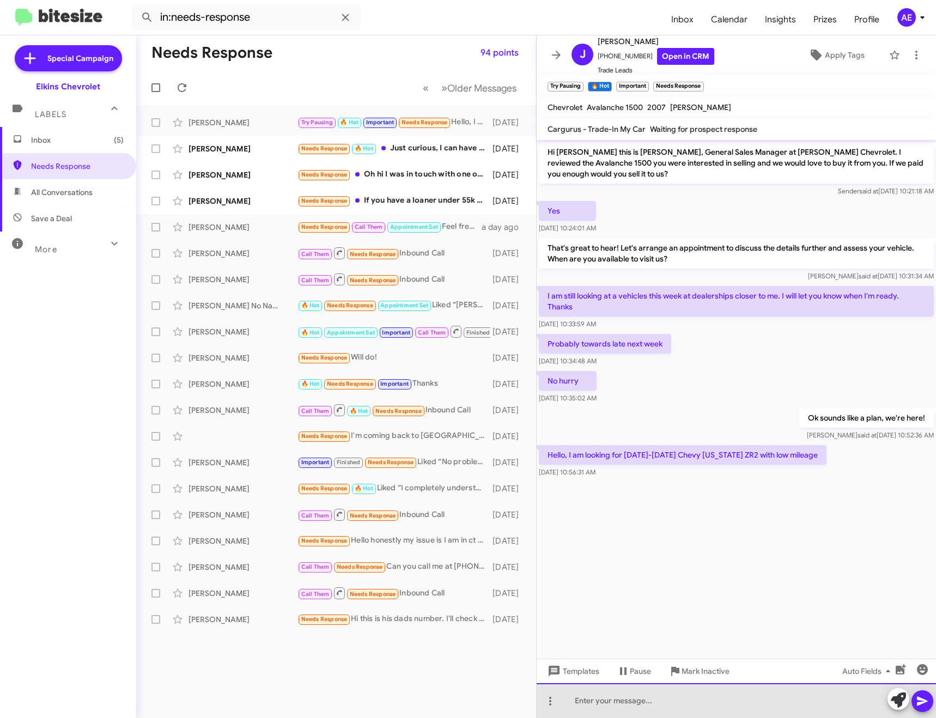
click at [659, 705] on div at bounding box center [735, 700] width 399 height 35
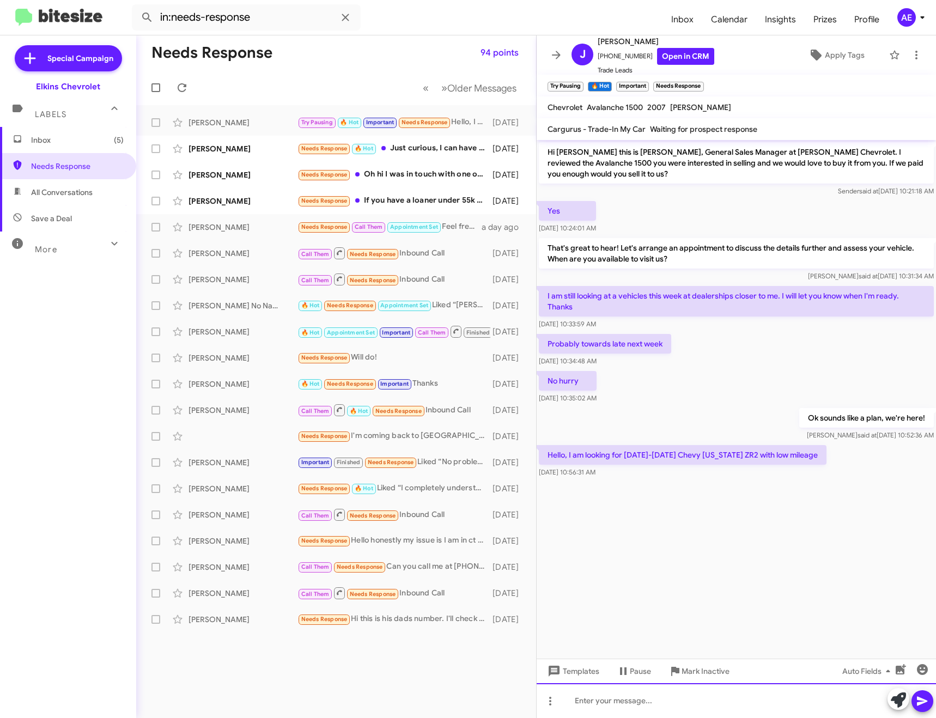
click at [636, 694] on div at bounding box center [735, 700] width 399 height 35
click at [604, 691] on div at bounding box center [735, 700] width 399 height 35
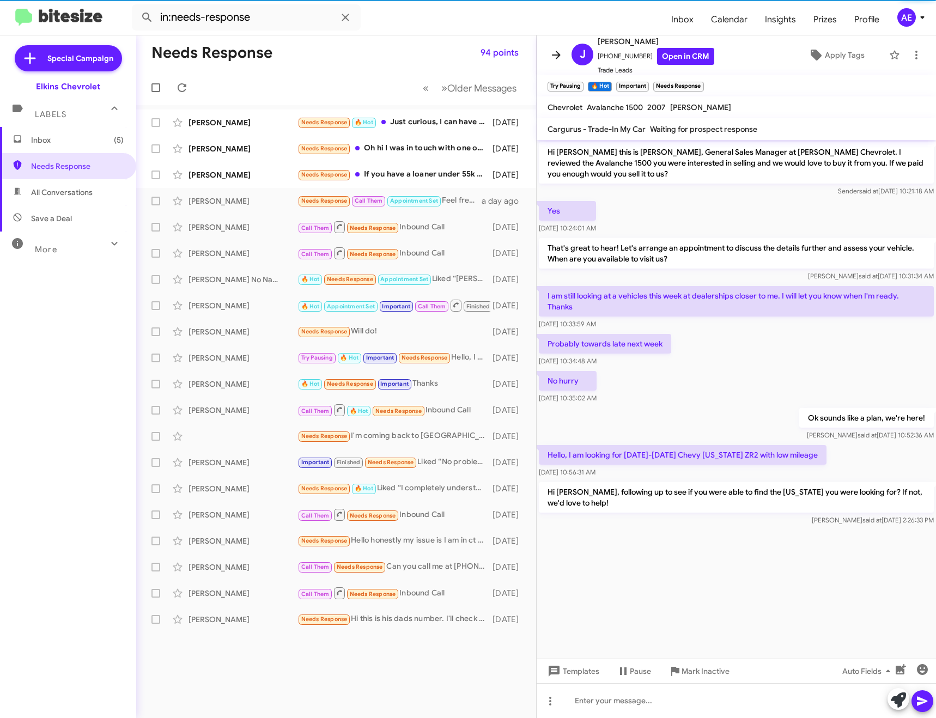
click at [555, 46] on button at bounding box center [556, 55] width 22 height 22
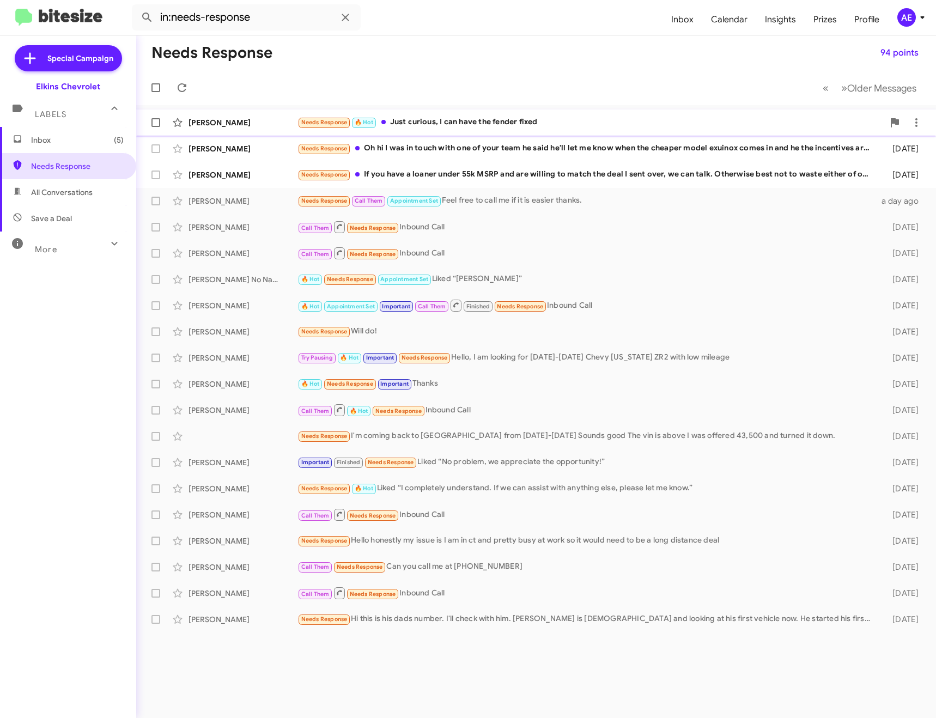
click at [493, 124] on div "Needs Response 🔥 Hot Just curious, I can have the fender fixed" at bounding box center [590, 122] width 586 height 13
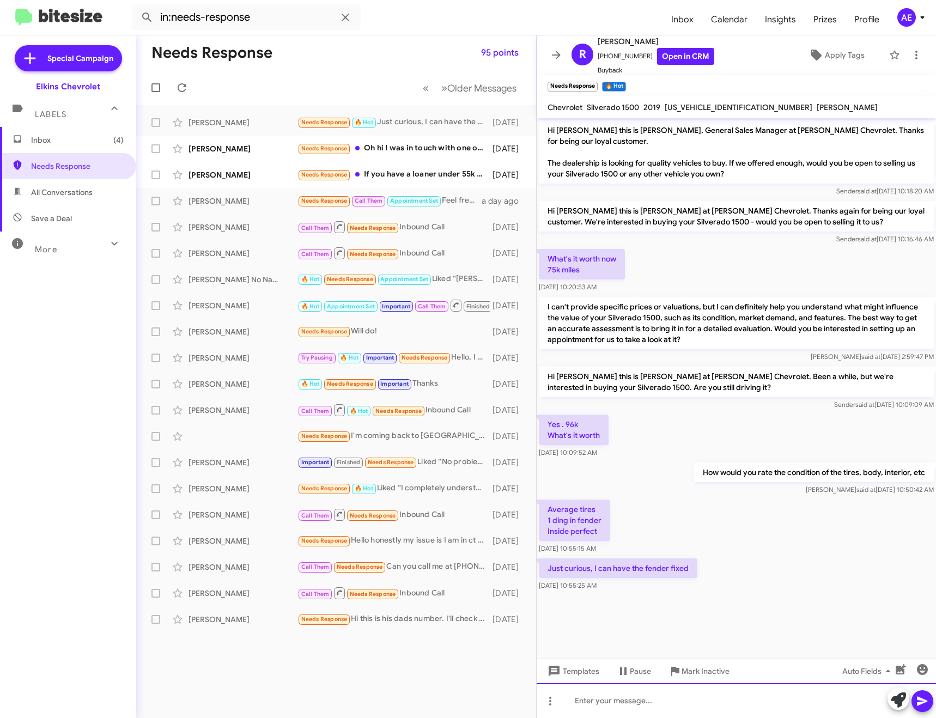
click at [670, 702] on div at bounding box center [735, 700] width 399 height 35
click at [711, 102] on span "[US_VEHICLE_IDENTIFICATION_NUMBER]" at bounding box center [738, 107] width 148 height 10
copy span "[US_VEHICLE_IDENTIFICATION_NUMBER]"
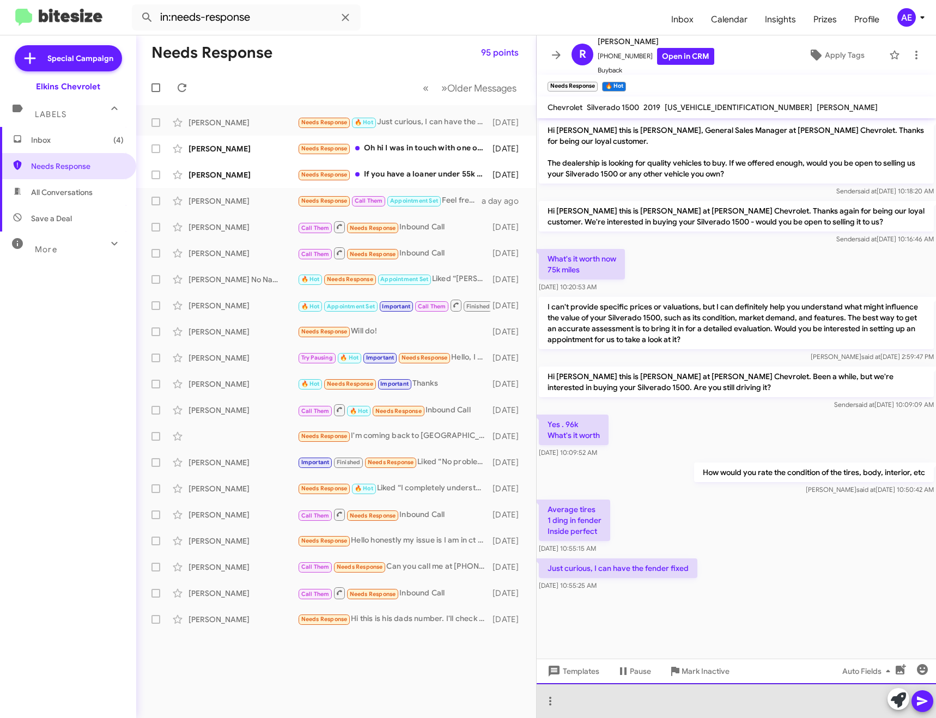
drag, startPoint x: 701, startPoint y: 695, endPoint x: 706, endPoint y: 685, distance: 11.0
click at [701, 695] on div at bounding box center [735, 700] width 399 height 35
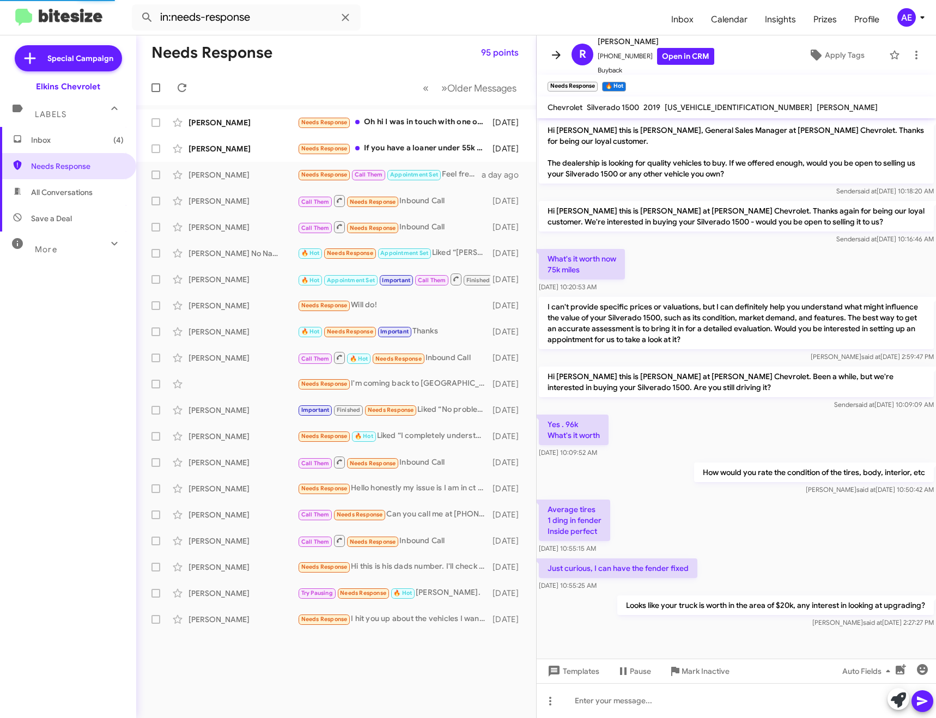
click at [557, 55] on icon at bounding box center [556, 55] width 9 height 8
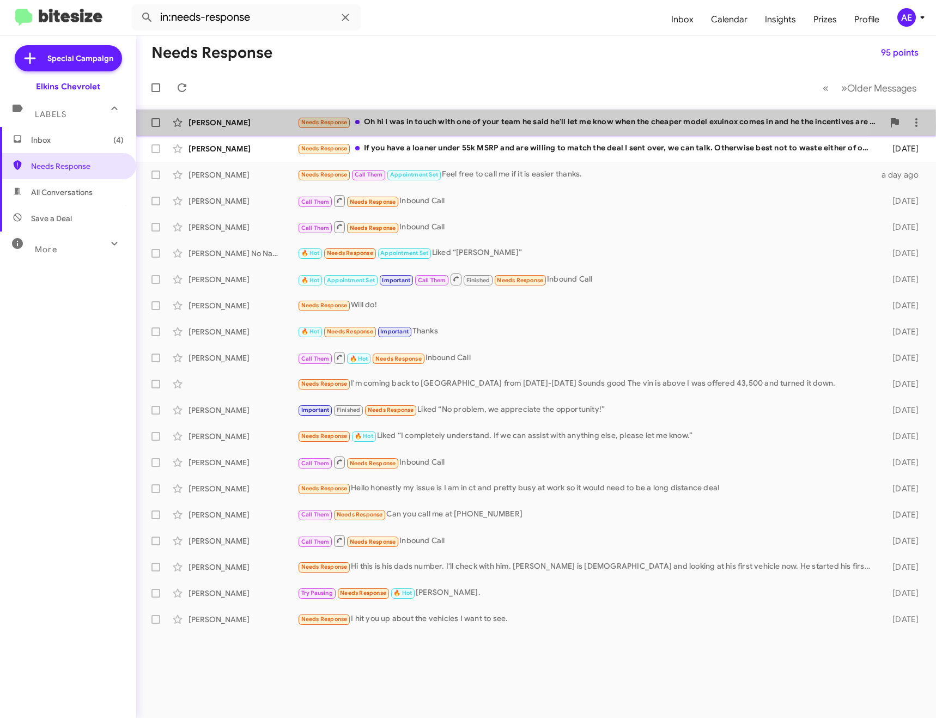
click at [418, 126] on div "Needs Response Oh hi I was in touch with one of your team he said he'll let me …" at bounding box center [590, 122] width 586 height 13
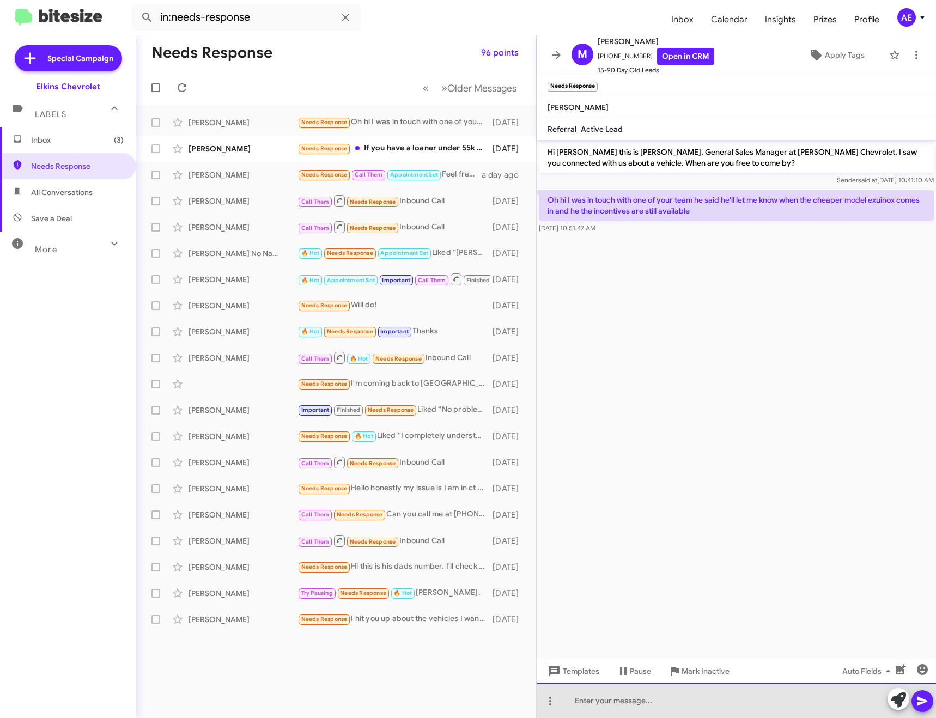
click at [748, 700] on div at bounding box center [735, 700] width 399 height 35
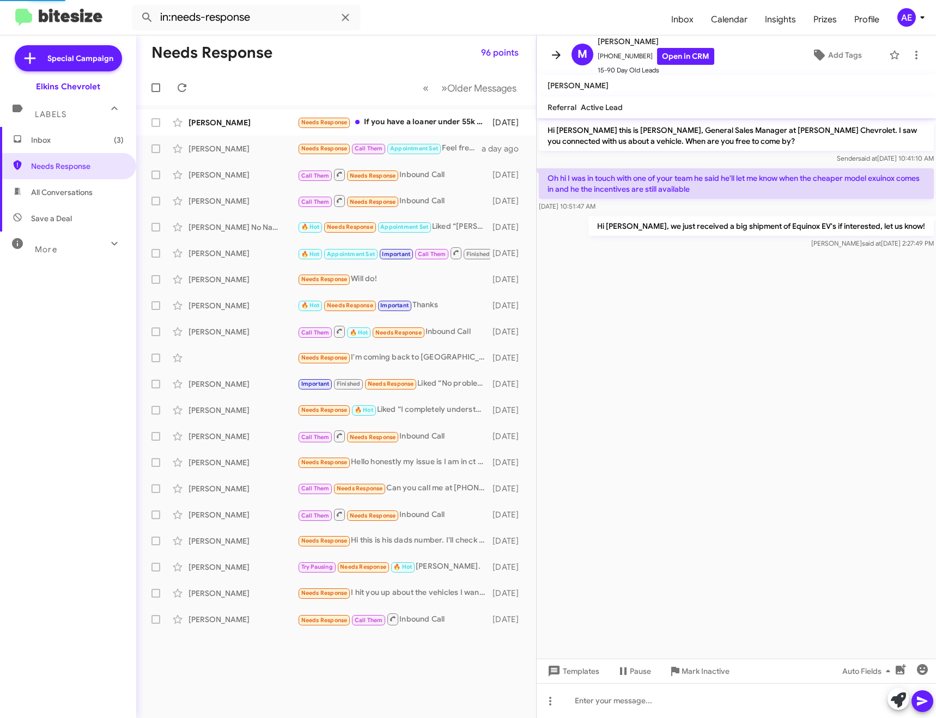
click at [565, 62] on mat-toolbar "M [PERSON_NAME] [PHONE_NUMBER] Open in CRM 15-90 Day Old Leads Add Tags" at bounding box center [735, 54] width 399 height 39
click at [556, 64] on button at bounding box center [556, 55] width 22 height 22
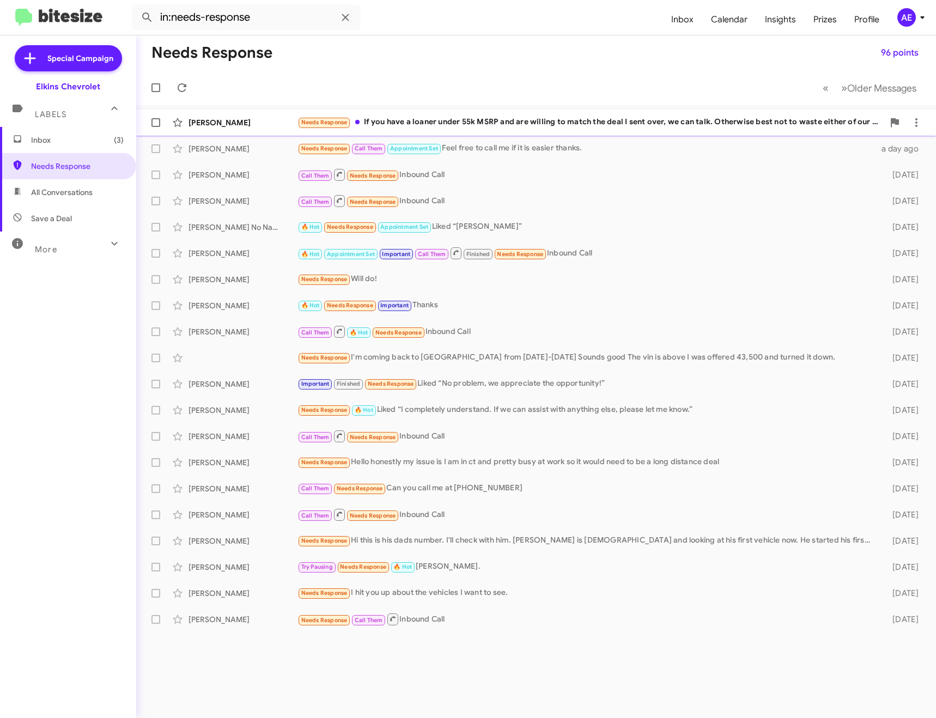
click at [542, 119] on div "Needs Response If you have a loaner under 55k MSRP and are willing to match the…" at bounding box center [590, 122] width 586 height 13
